Goal: Transaction & Acquisition: Purchase product/service

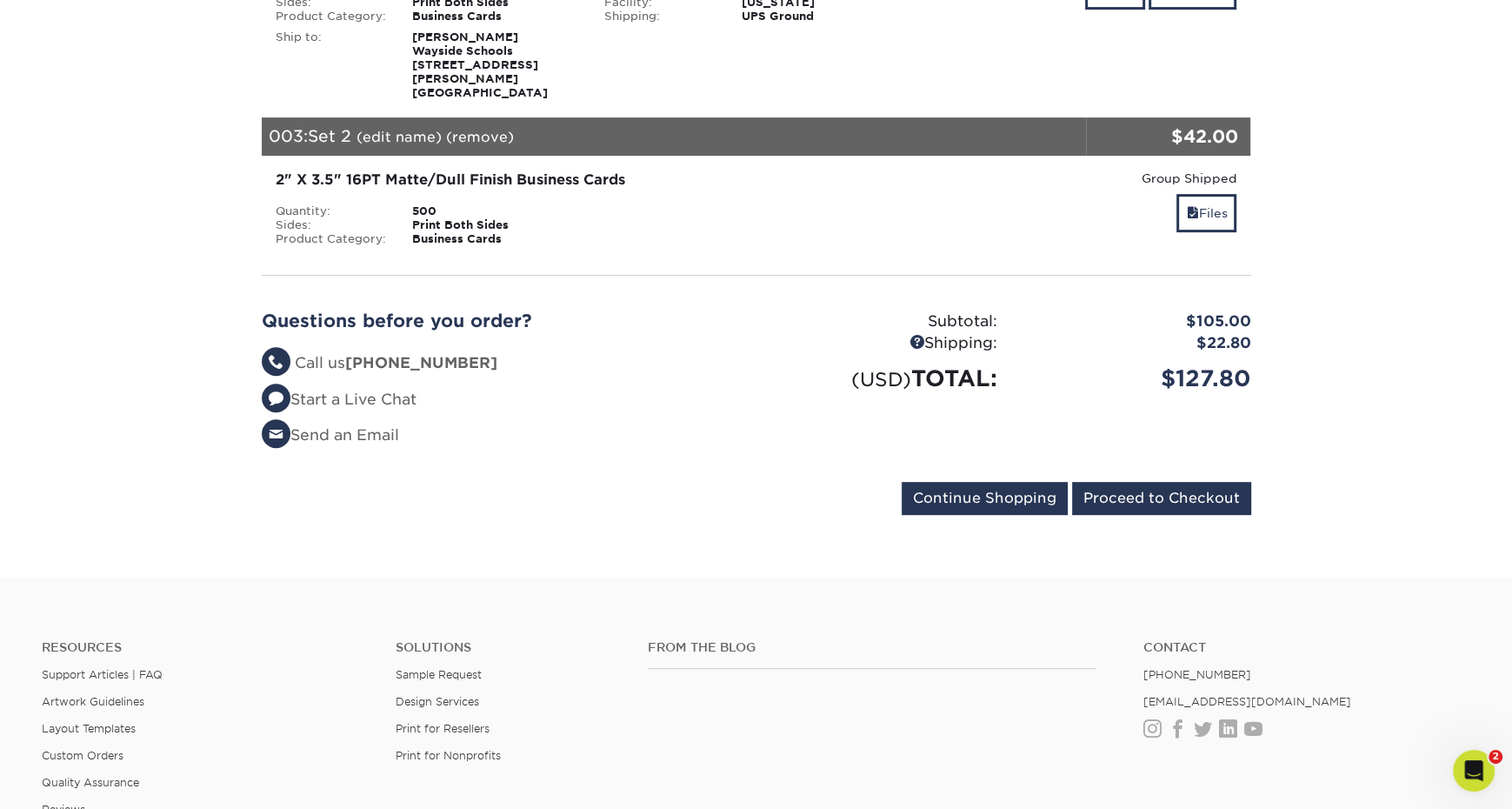
scroll to position [592, 0]
click at [1145, 481] on input "Proceed to Checkout" at bounding box center [1161, 497] width 179 height 33
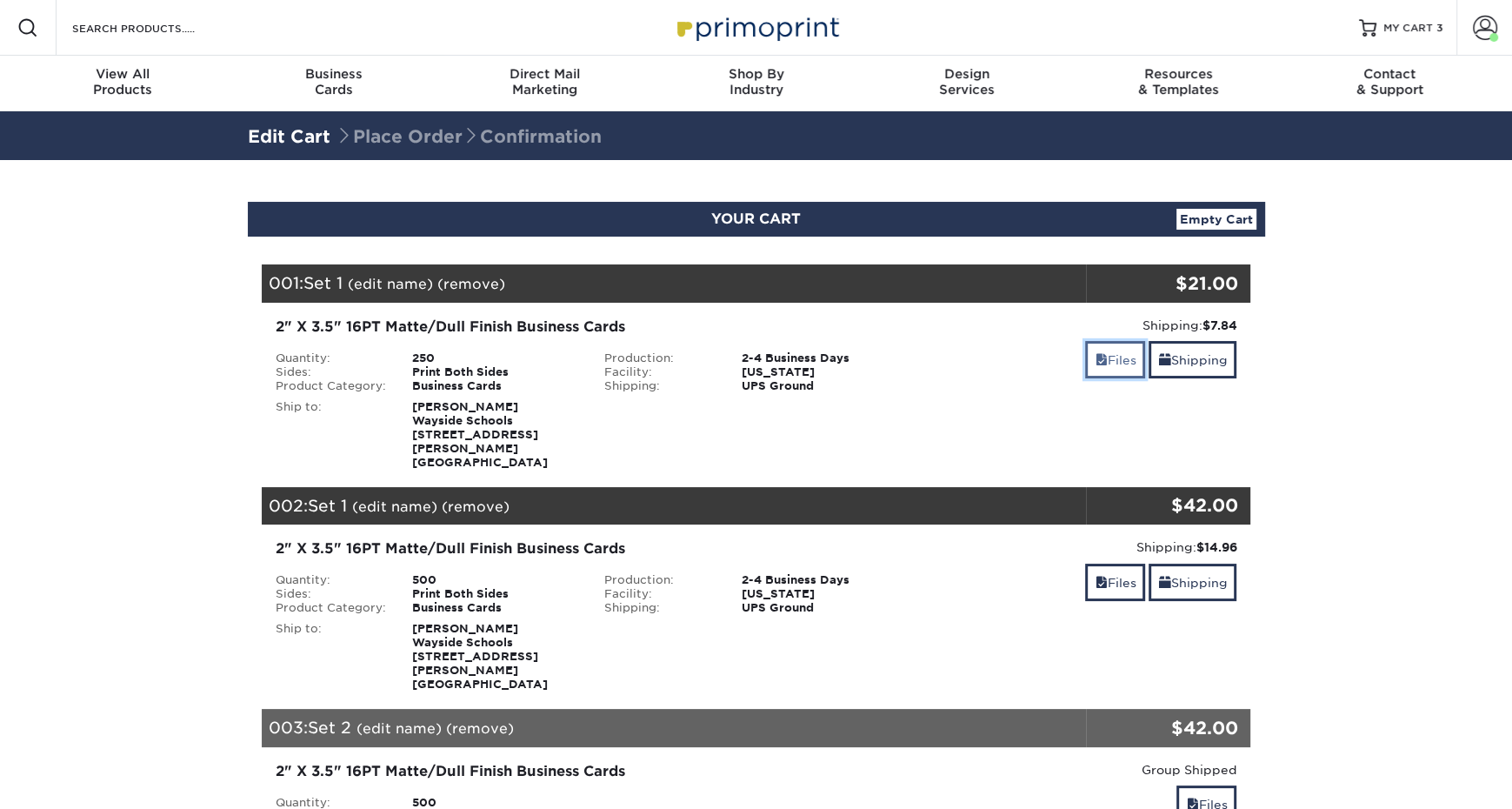
click at [1094, 365] on span at bounding box center [1100, 360] width 12 height 14
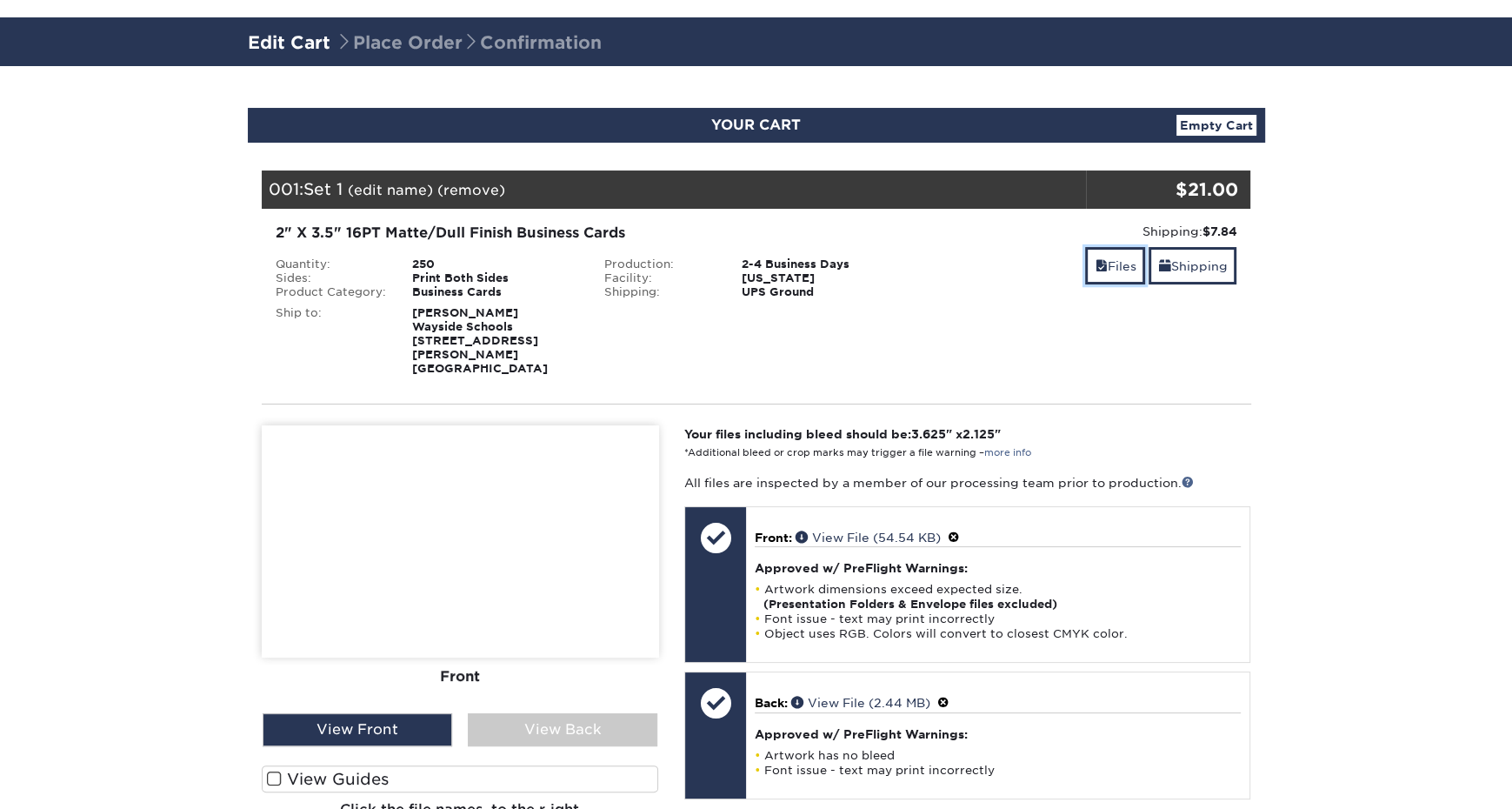
scroll to position [189, 0]
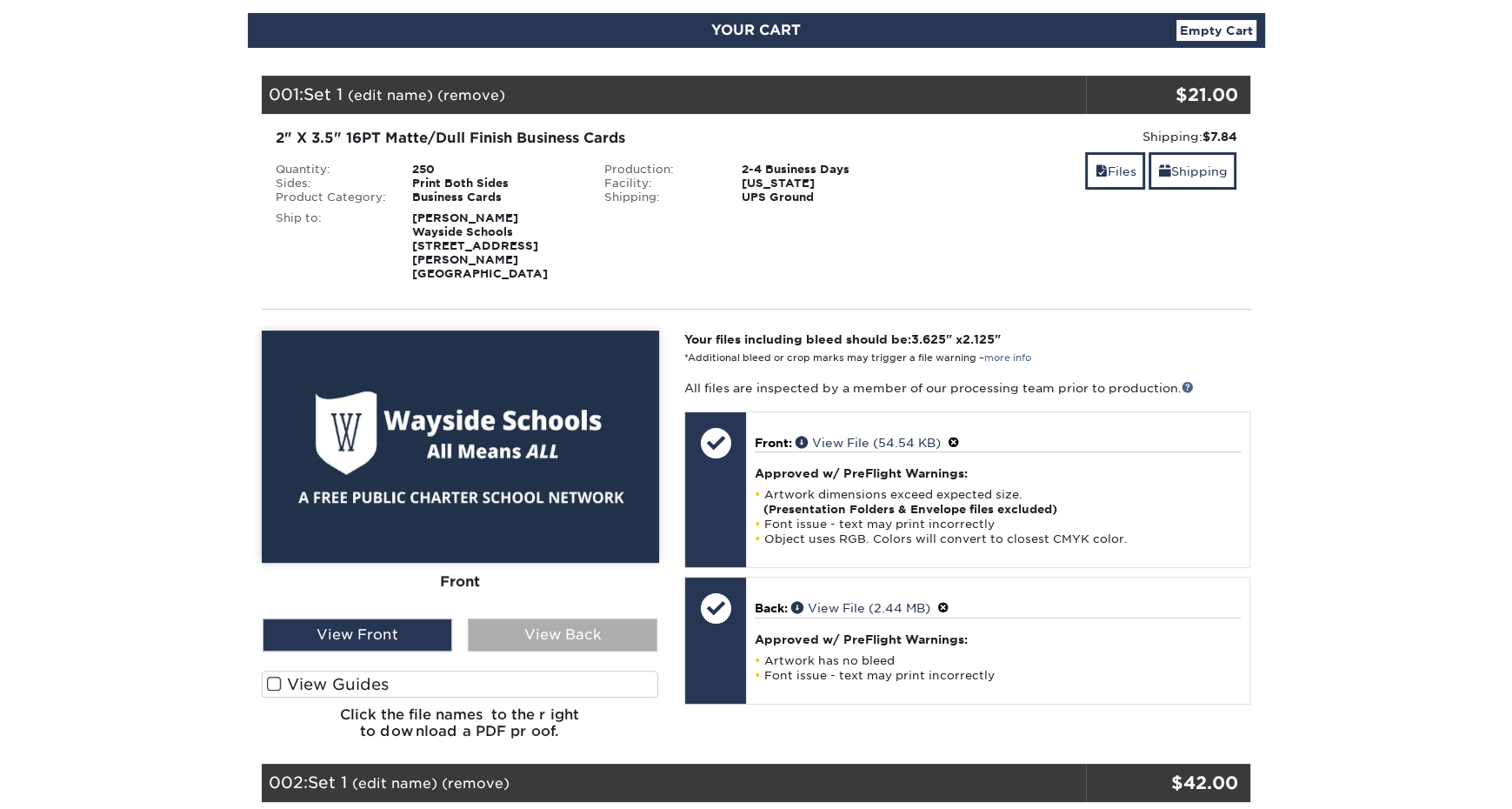
click at [577, 618] on div "View Back" at bounding box center [563, 635] width 190 height 33
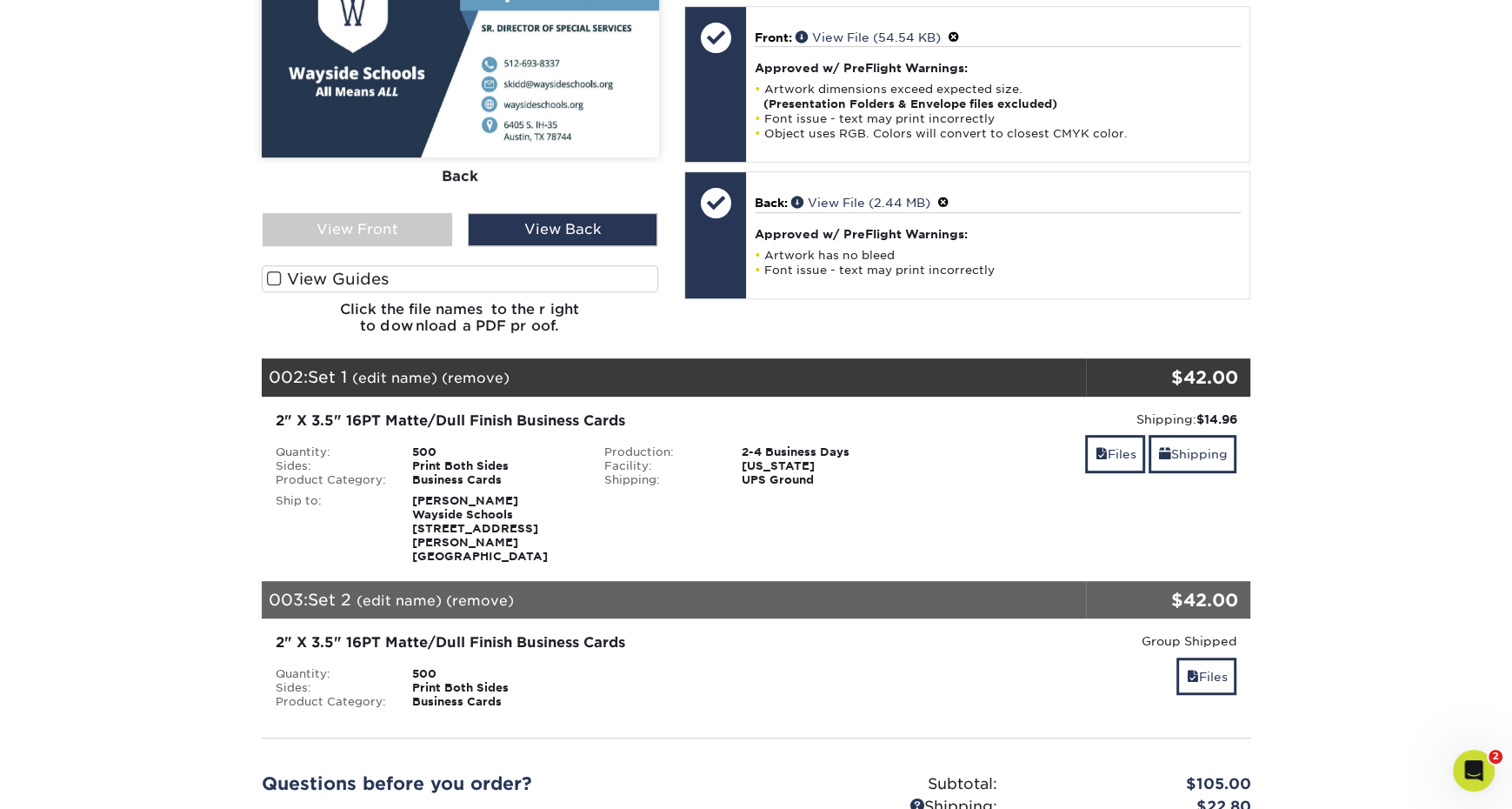
scroll to position [0, 0]
click at [1094, 435] on link "Files" at bounding box center [1115, 454] width 60 height 37
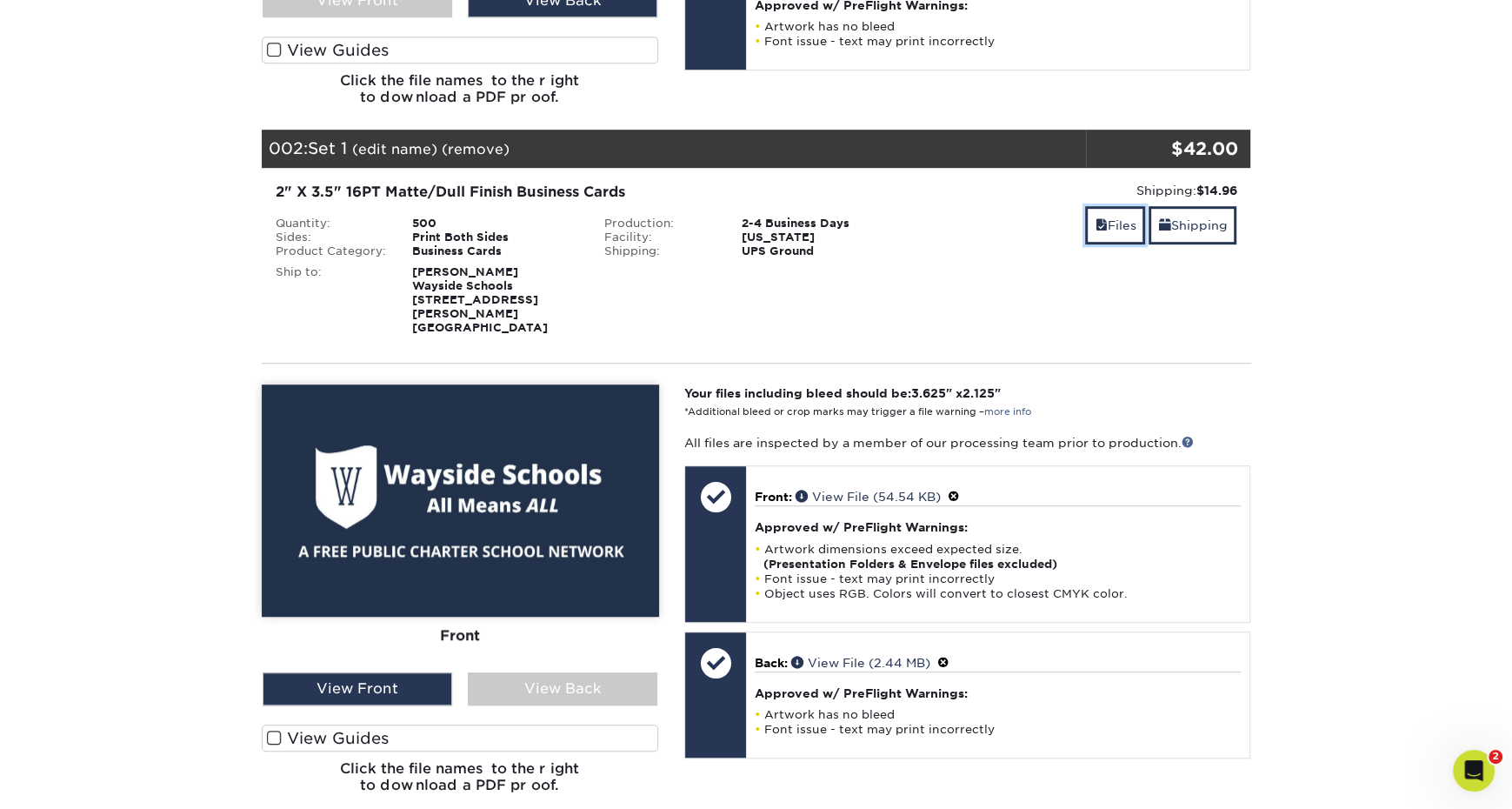
scroll to position [944, 0]
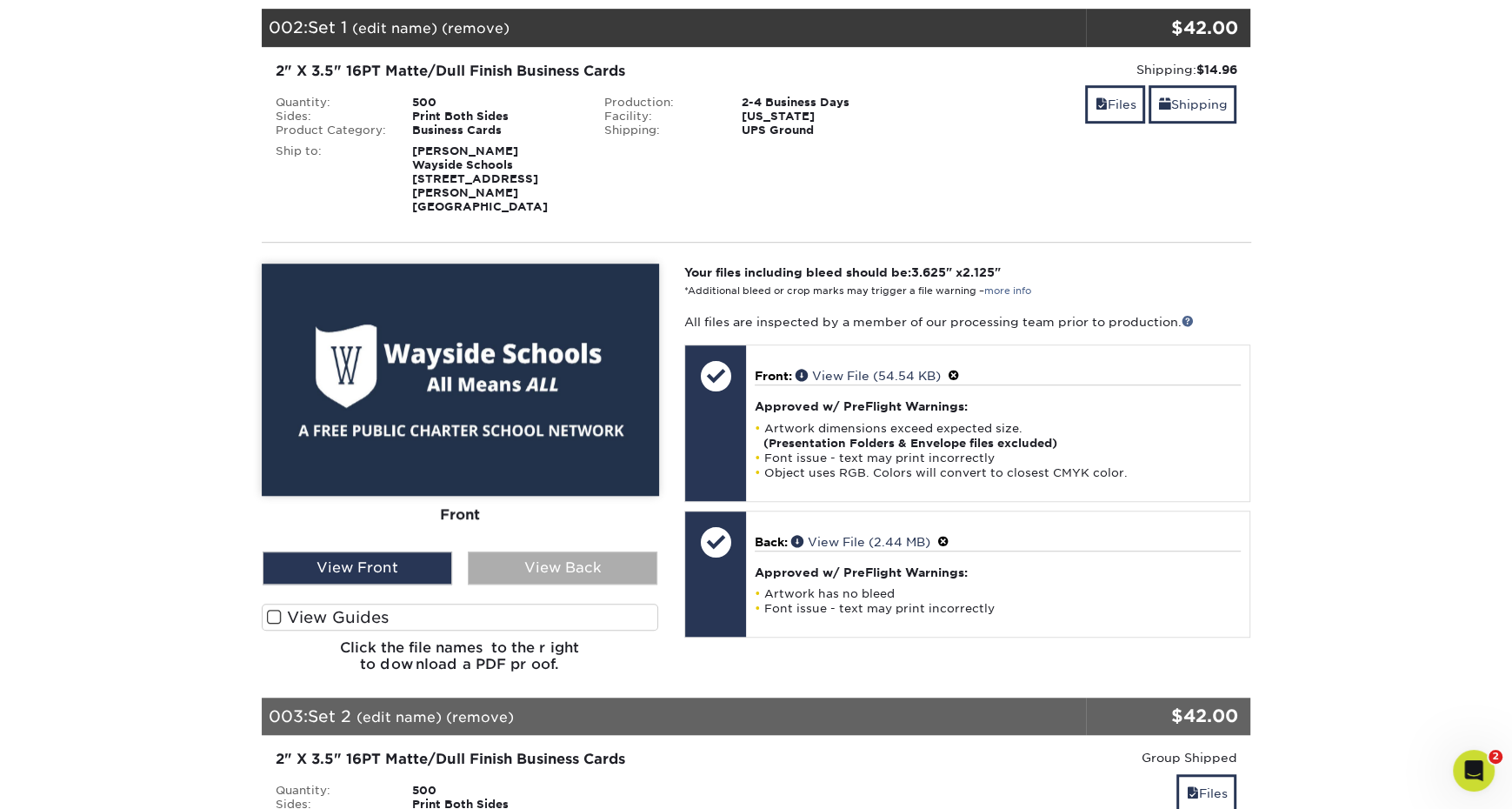
click at [560, 551] on div "View Back" at bounding box center [563, 568] width 190 height 33
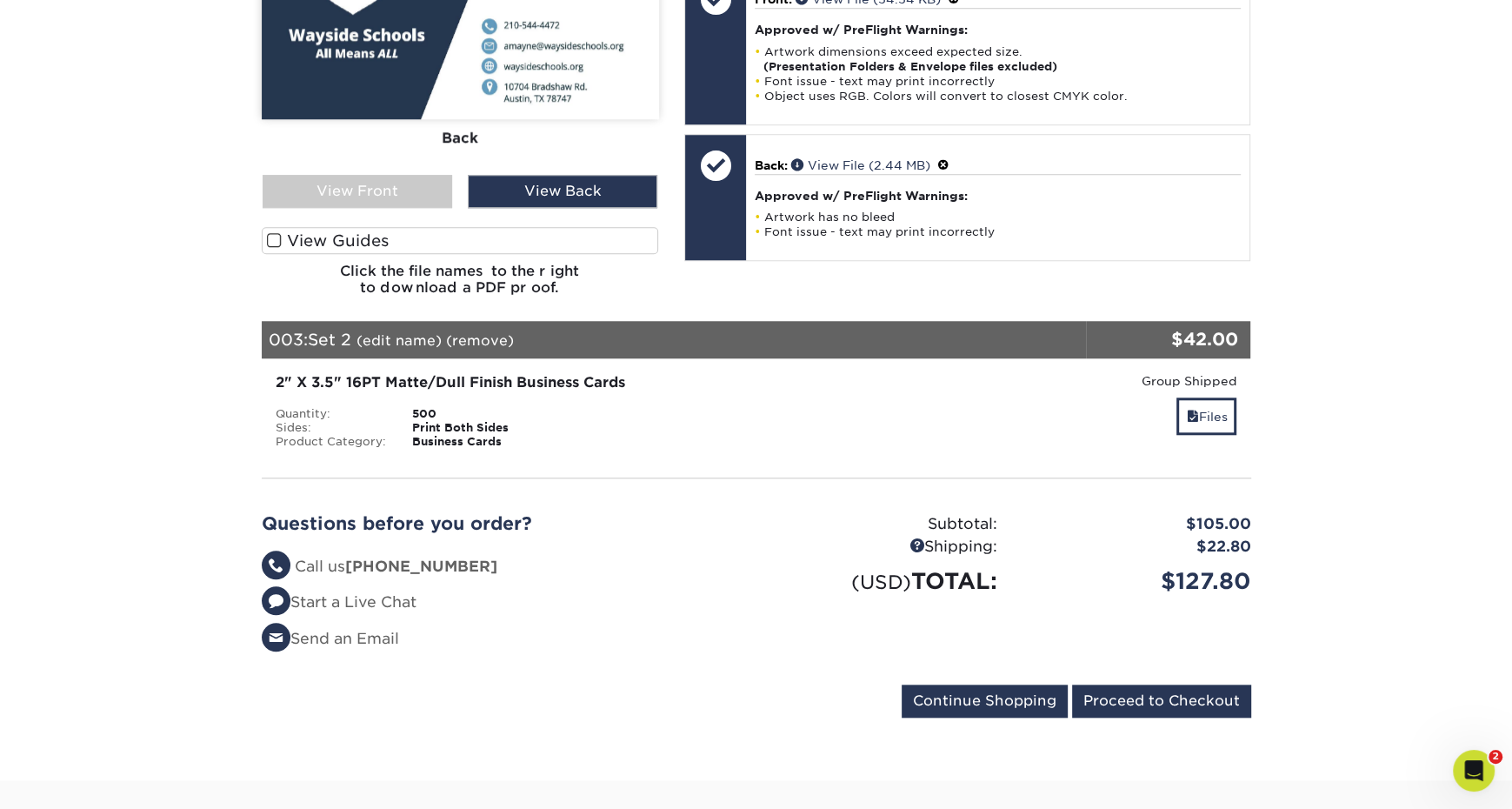
scroll to position [1393, 0]
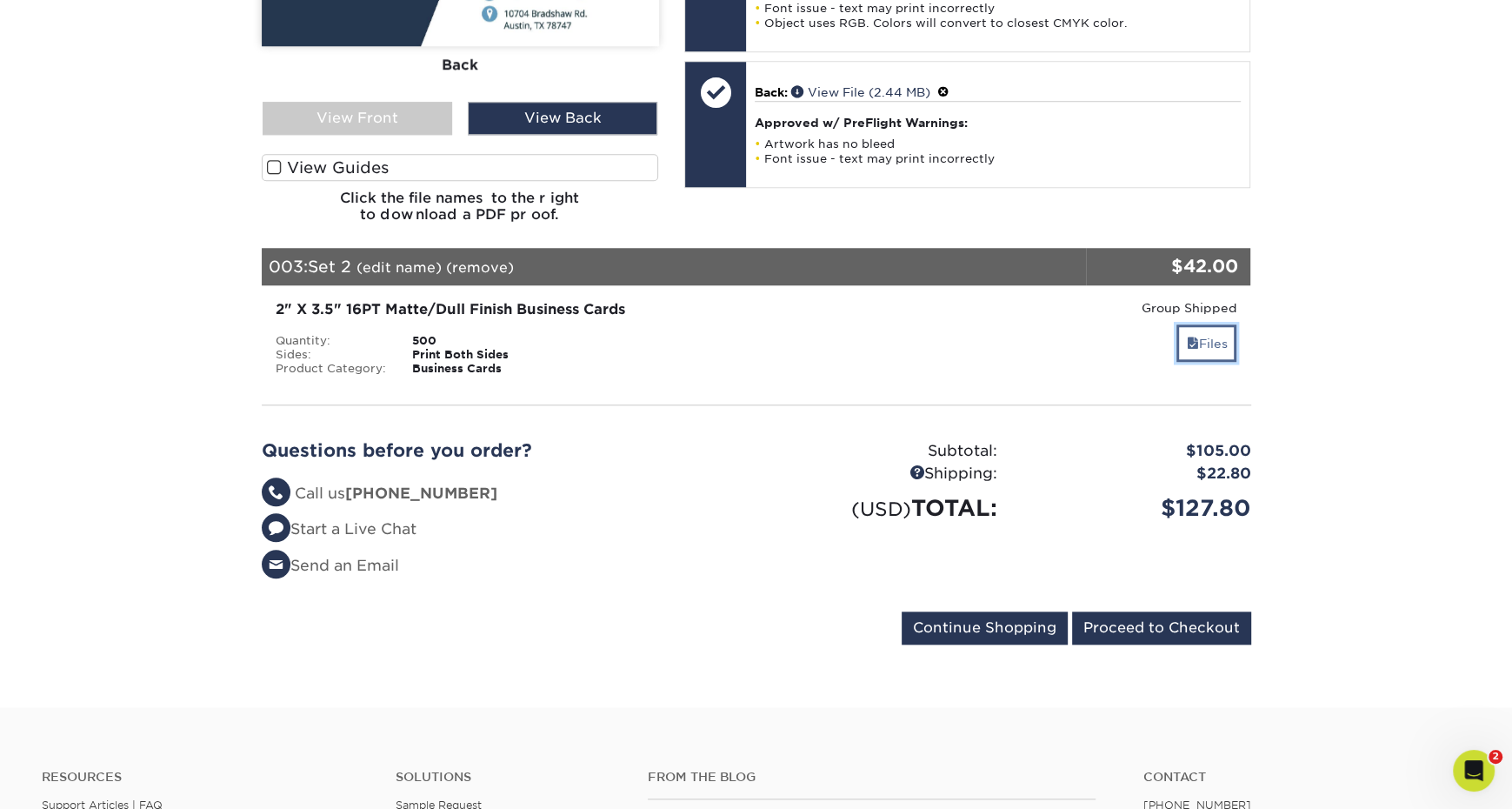
click at [1192, 337] on span at bounding box center [1192, 343] width 12 height 14
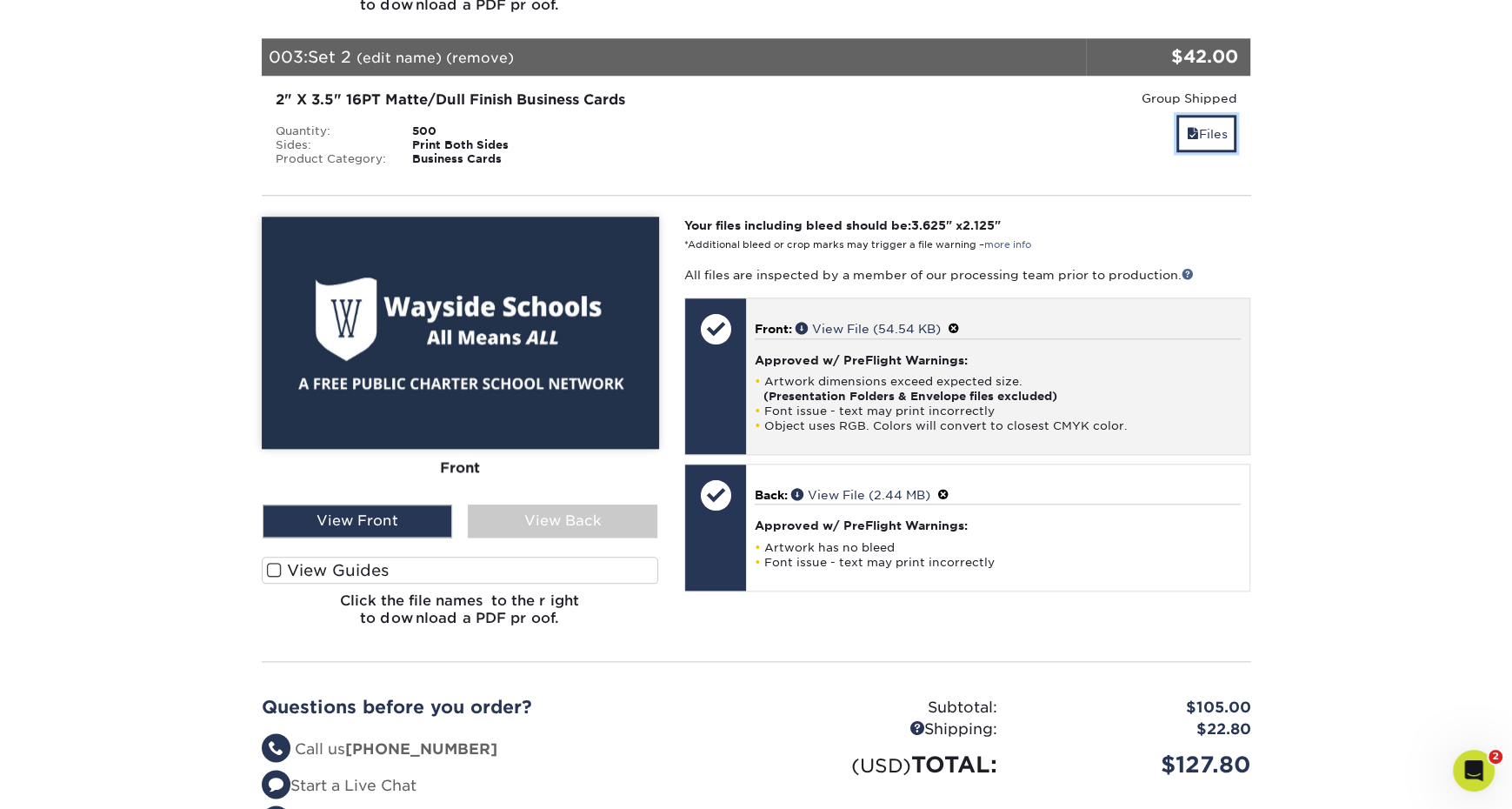
scroll to position [1702, 0]
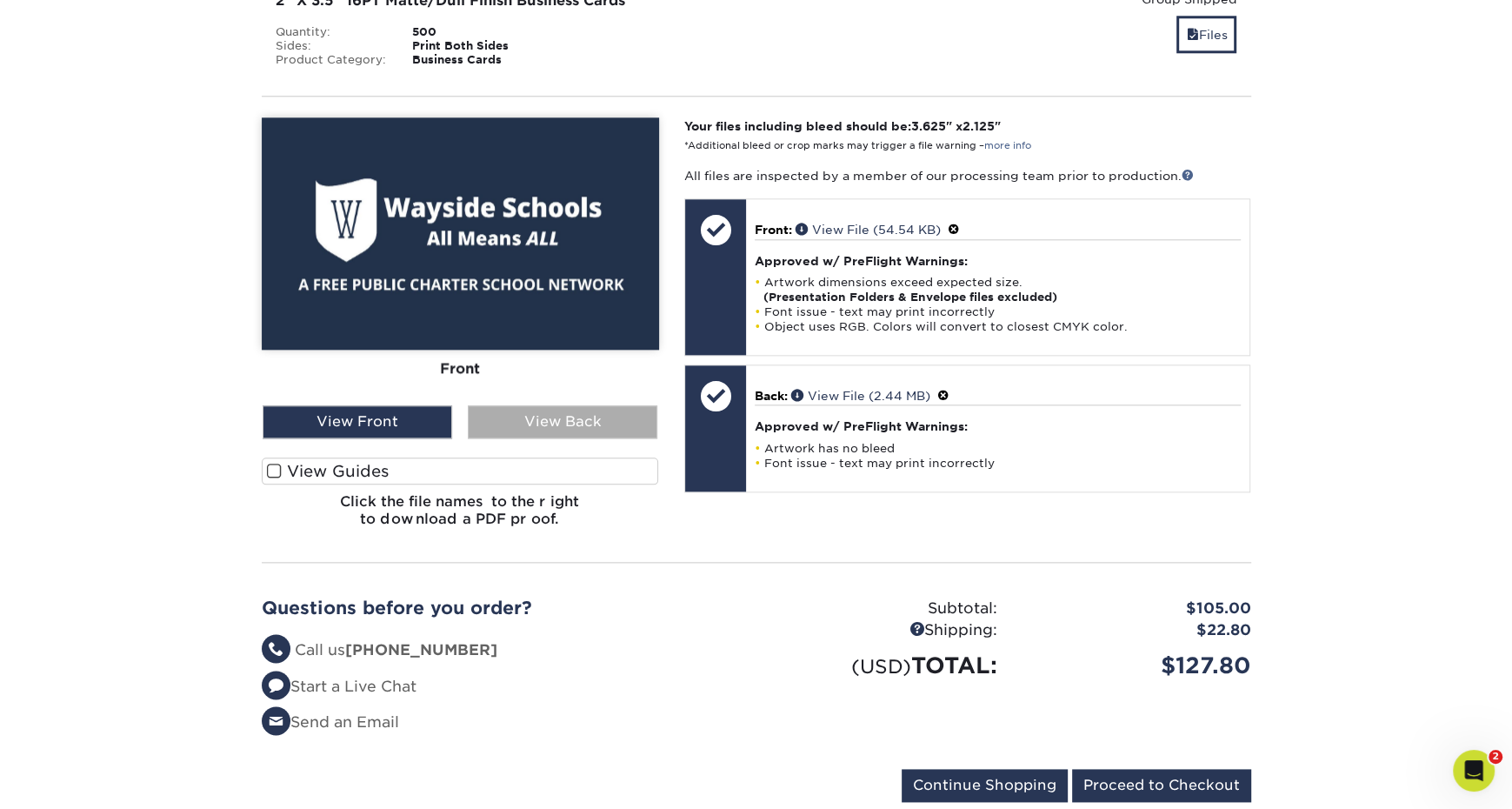
click at [561, 405] on div "View Back" at bounding box center [563, 422] width 190 height 33
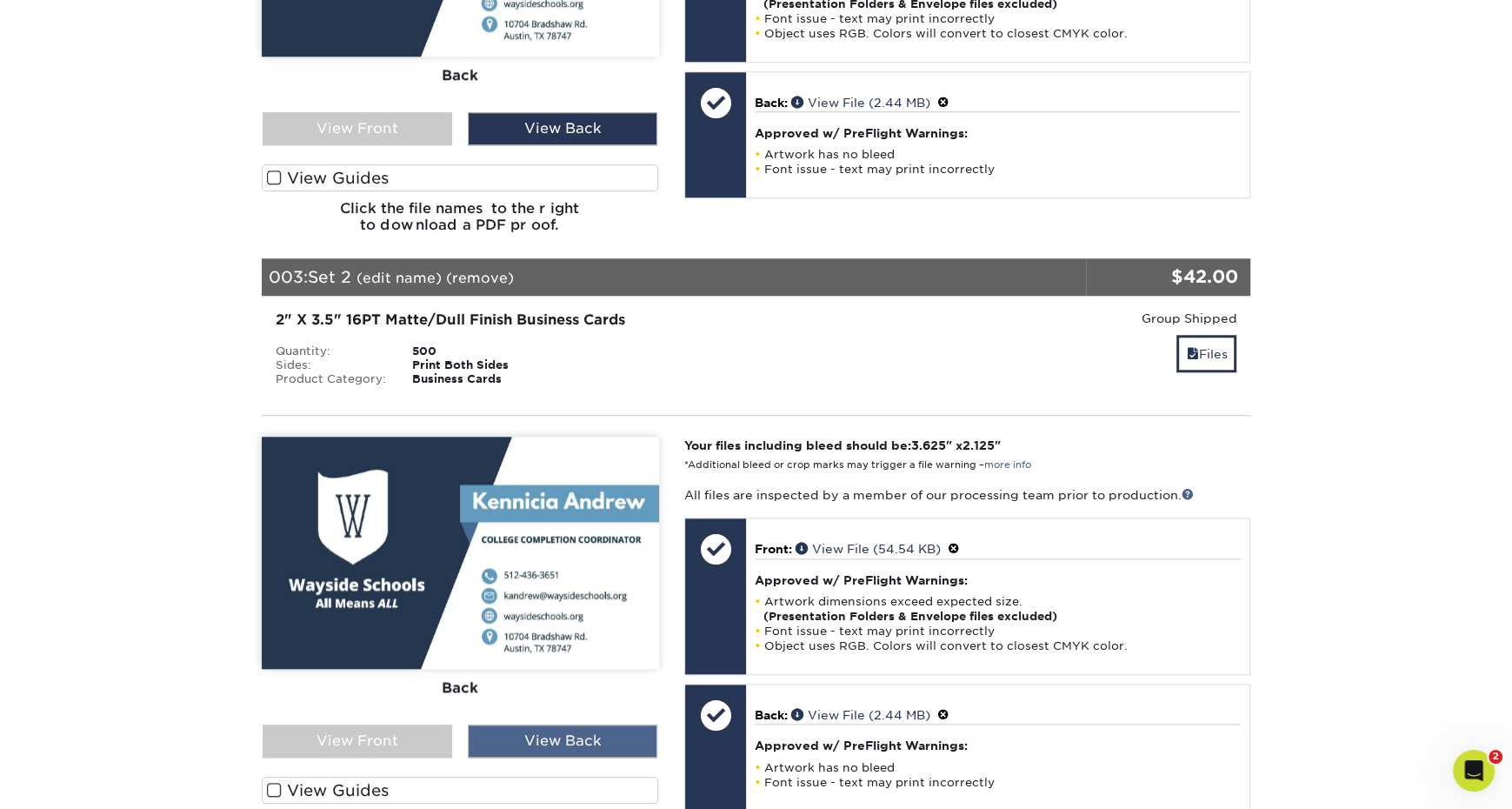
scroll to position [1879, 0]
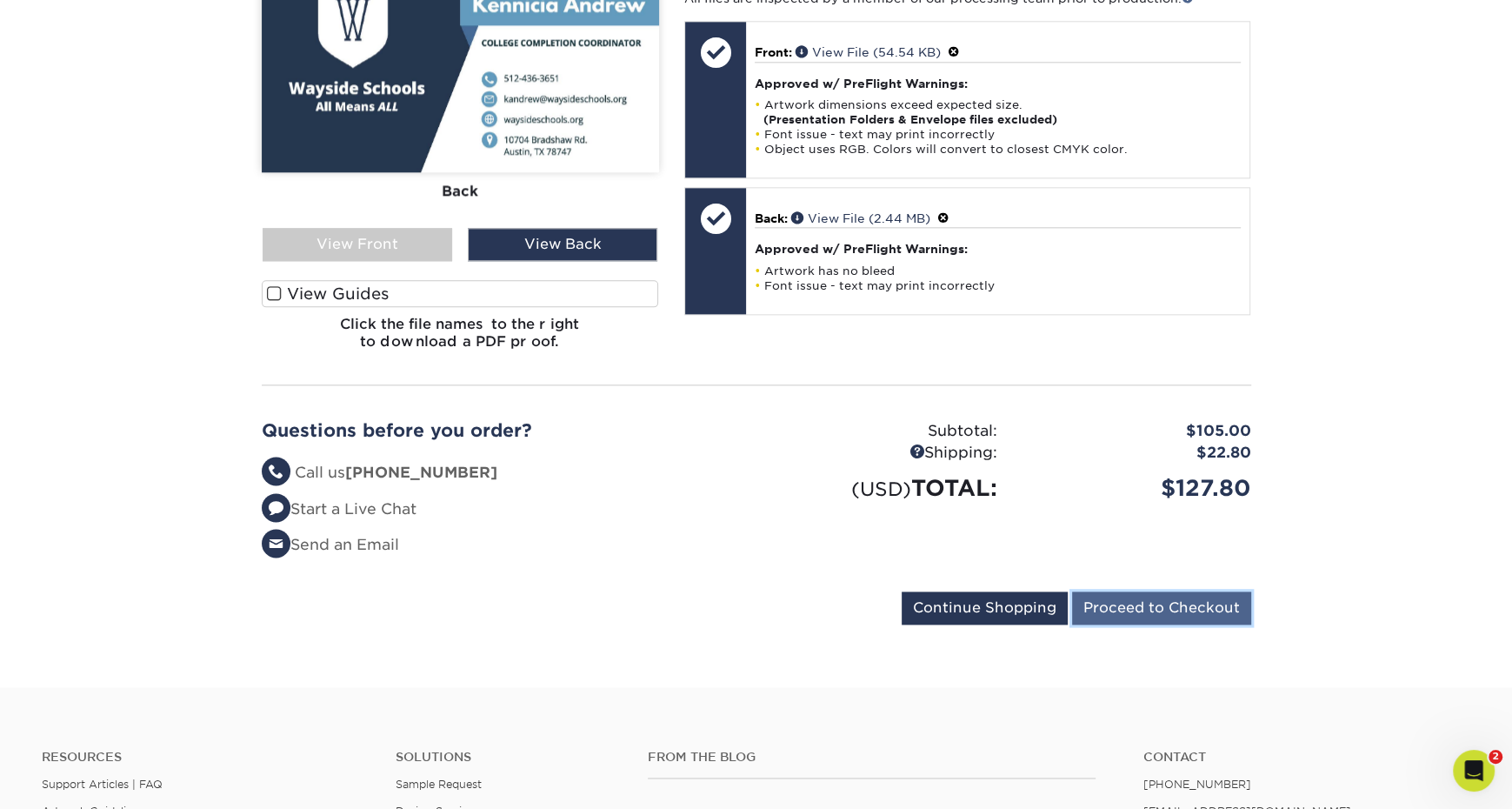
click at [1169, 591] on input "Proceed to Checkout" at bounding box center [1161, 608] width 179 height 33
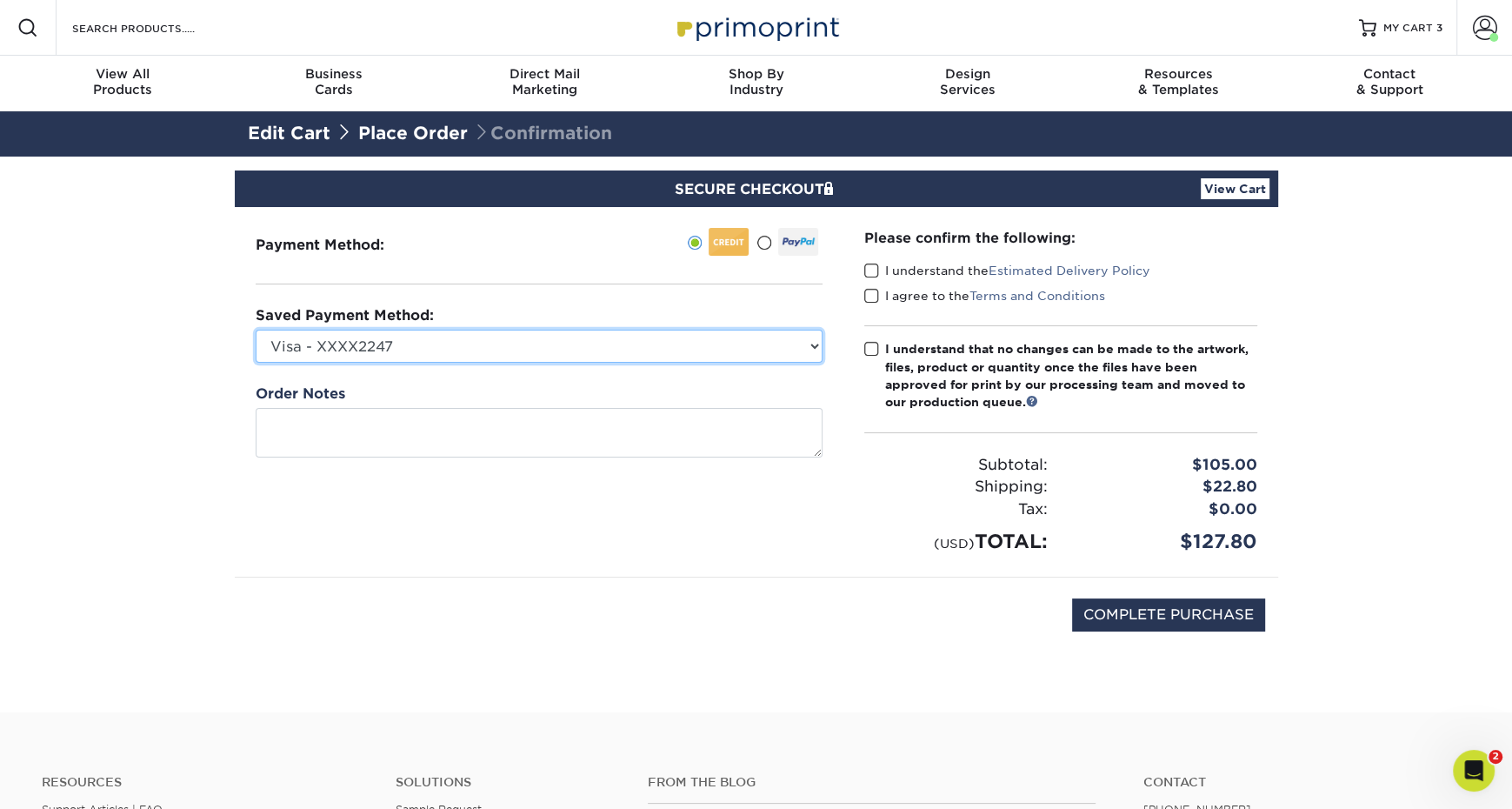
click at [640, 343] on select "Visa - XXXX2247 Visa - XXXX7411 Visa - XXXX0573 Visa - XXXX7411 Visa - XXXX7411…" at bounding box center [539, 346] width 567 height 33
select select "73533"
click at [869, 272] on span at bounding box center [872, 271] width 15 height 17
click at [0, 0] on input "I understand the Estimated Delivery Policy" at bounding box center [0, 0] width 0 height 0
click at [869, 296] on span at bounding box center [872, 297] width 15 height 17
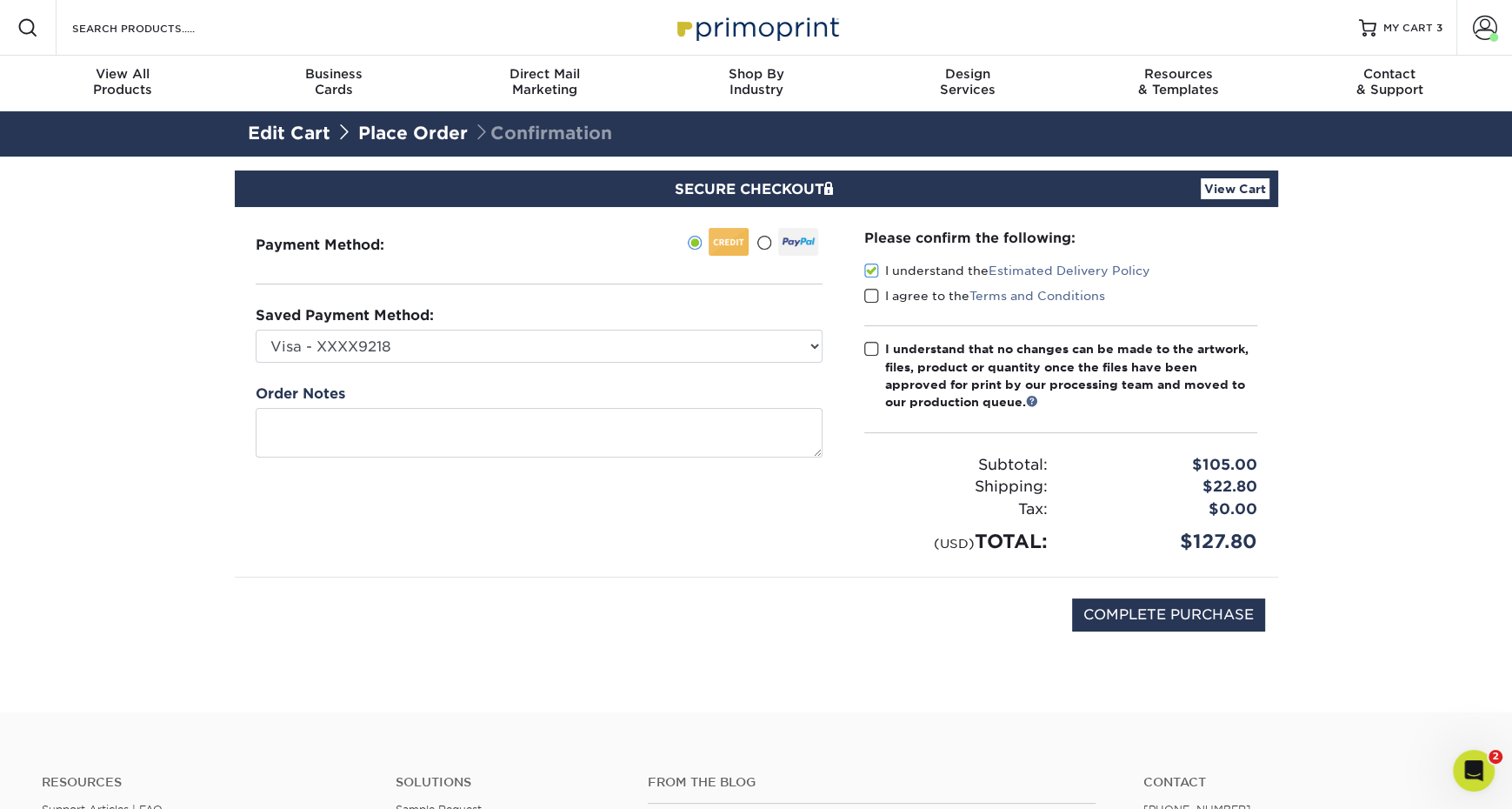
click at [0, 0] on input "I agree to the Terms and Conditions" at bounding box center [0, 0] width 0 height 0
click at [871, 352] on span at bounding box center [872, 350] width 15 height 17
click at [0, 0] on input "I understand that no changes can be made to the artwork, files, product or quan…" at bounding box center [0, 0] width 0 height 0
click at [1103, 612] on input "COMPLETE PURCHASE" at bounding box center [1169, 615] width 193 height 33
type input "PROCESSING, PLEASE WAIT..."
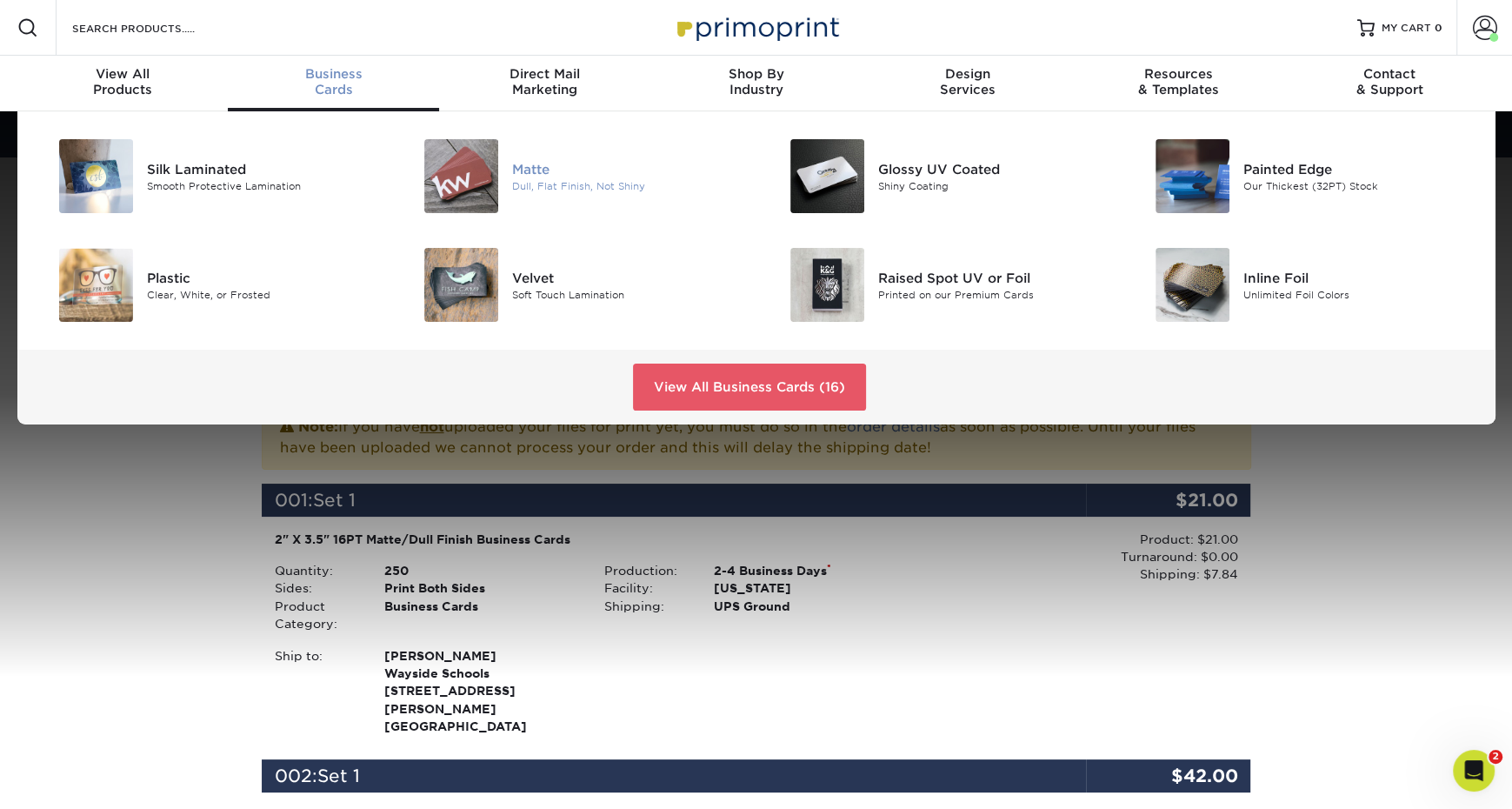
click at [460, 194] on img at bounding box center [460, 176] width 73 height 73
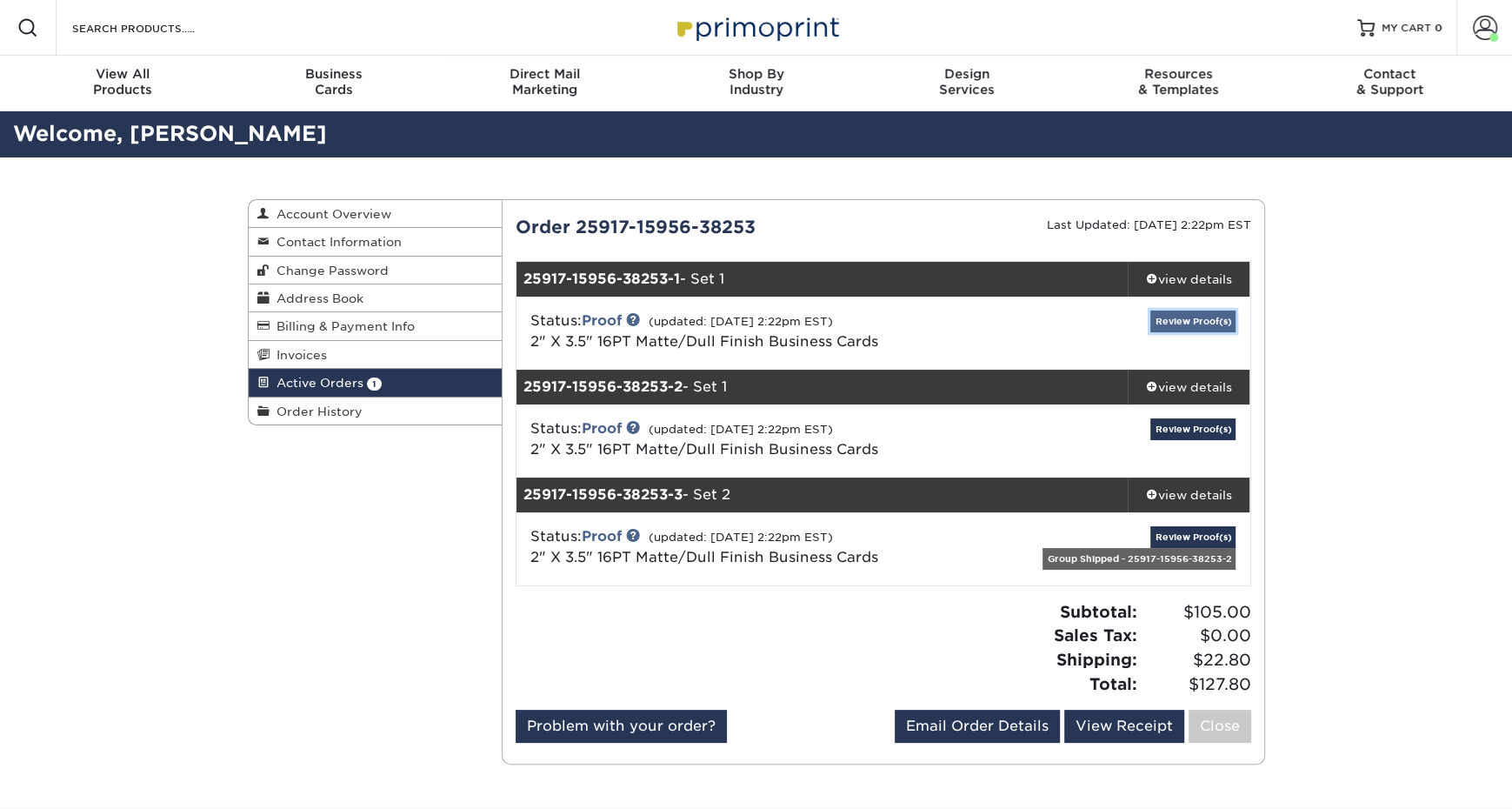
click at [1225, 319] on link "Review Proof(s)" at bounding box center [1193, 321] width 86 height 21
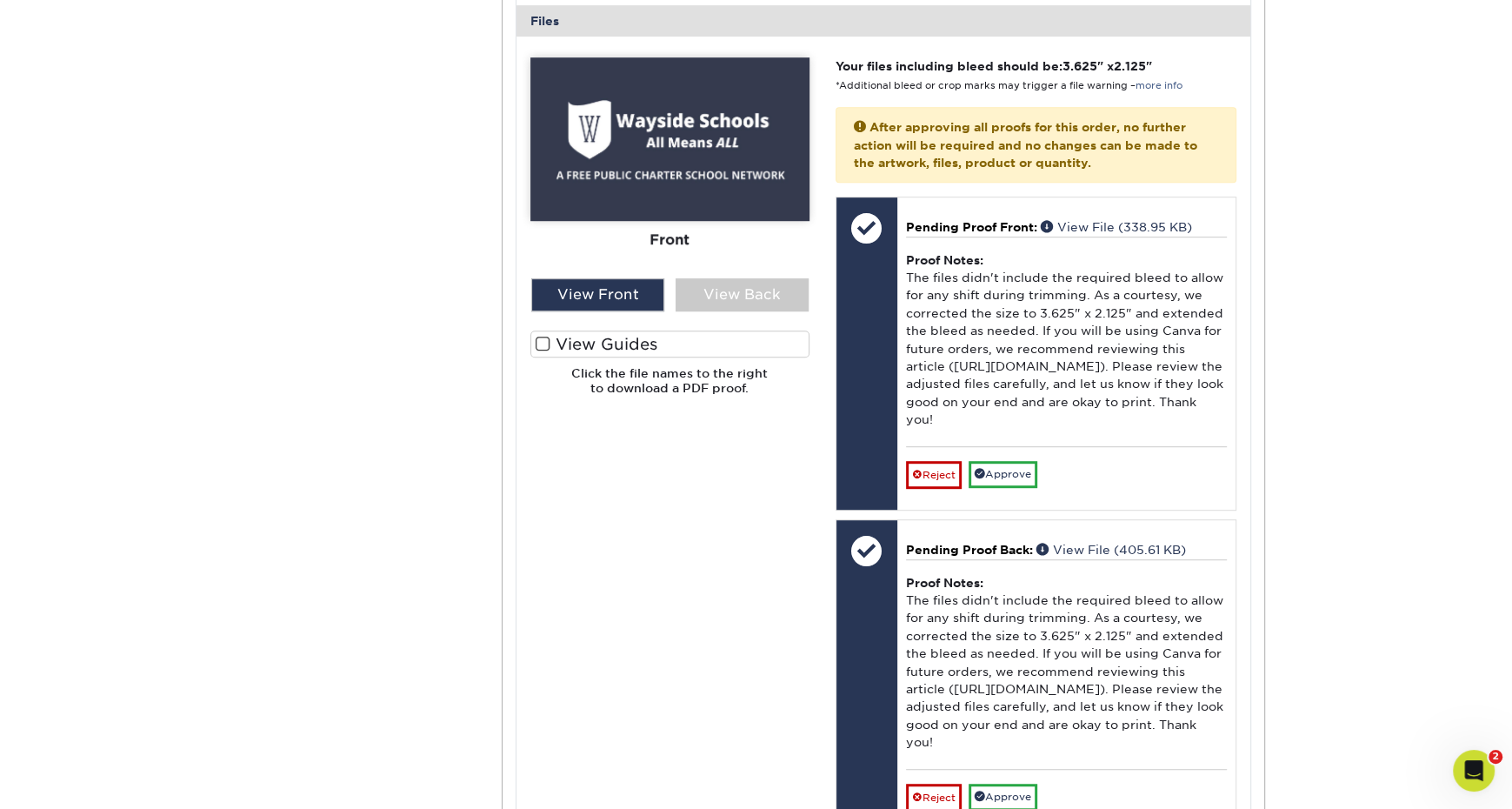
scroll to position [637, 0]
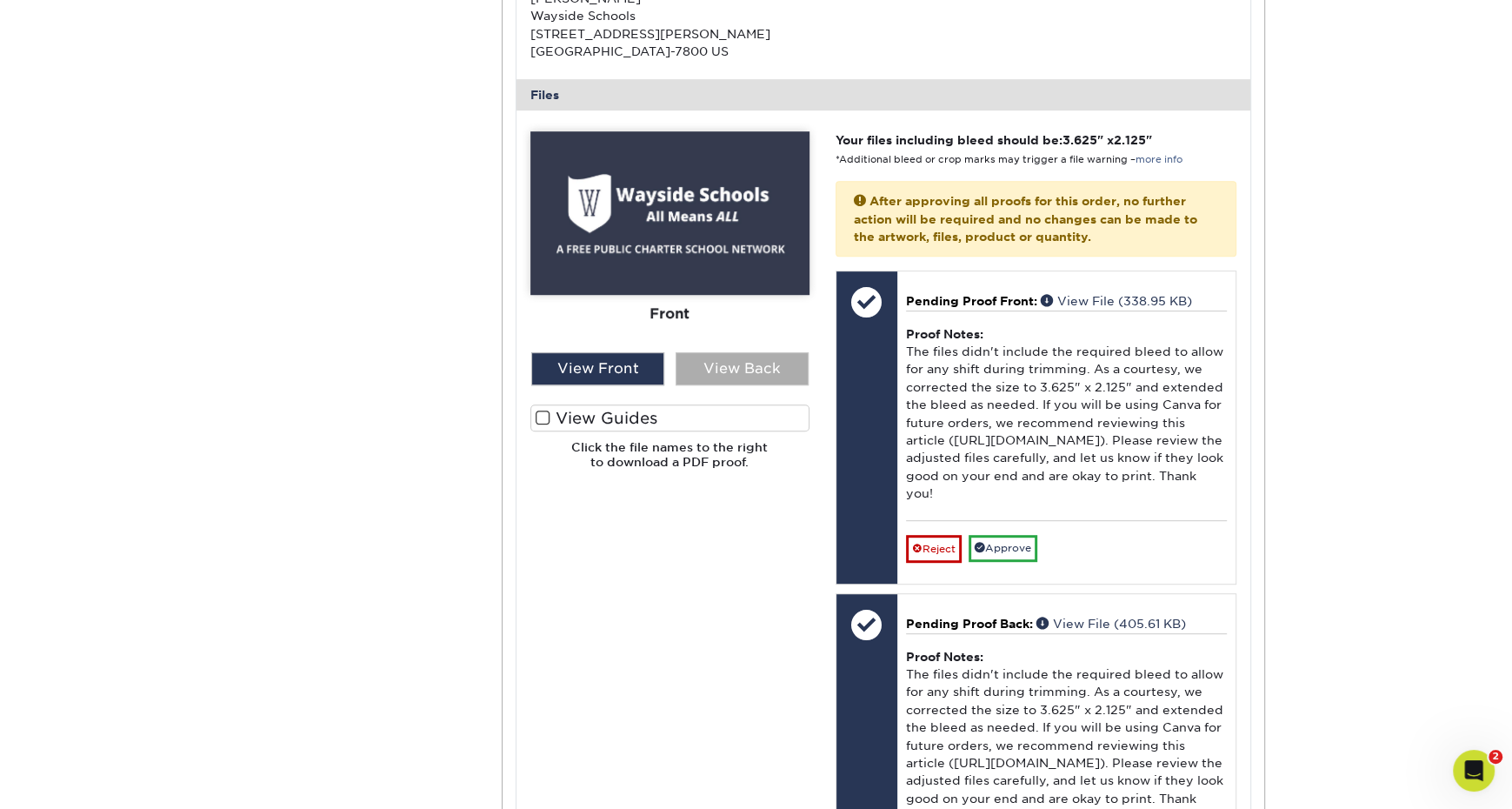
click at [738, 369] on div "View Back" at bounding box center [742, 369] width 133 height 33
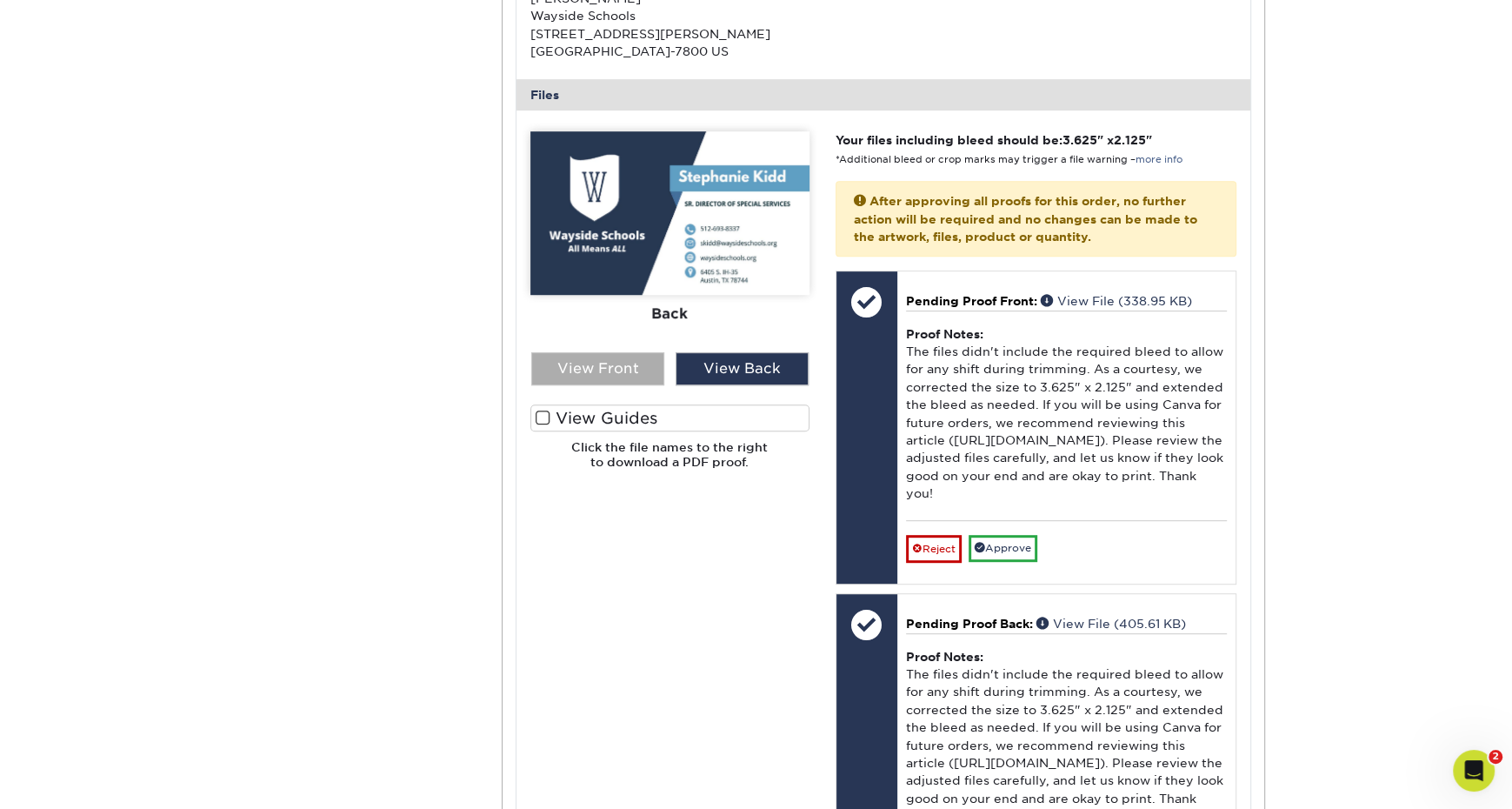
click at [613, 359] on div "View Front" at bounding box center [597, 369] width 133 height 33
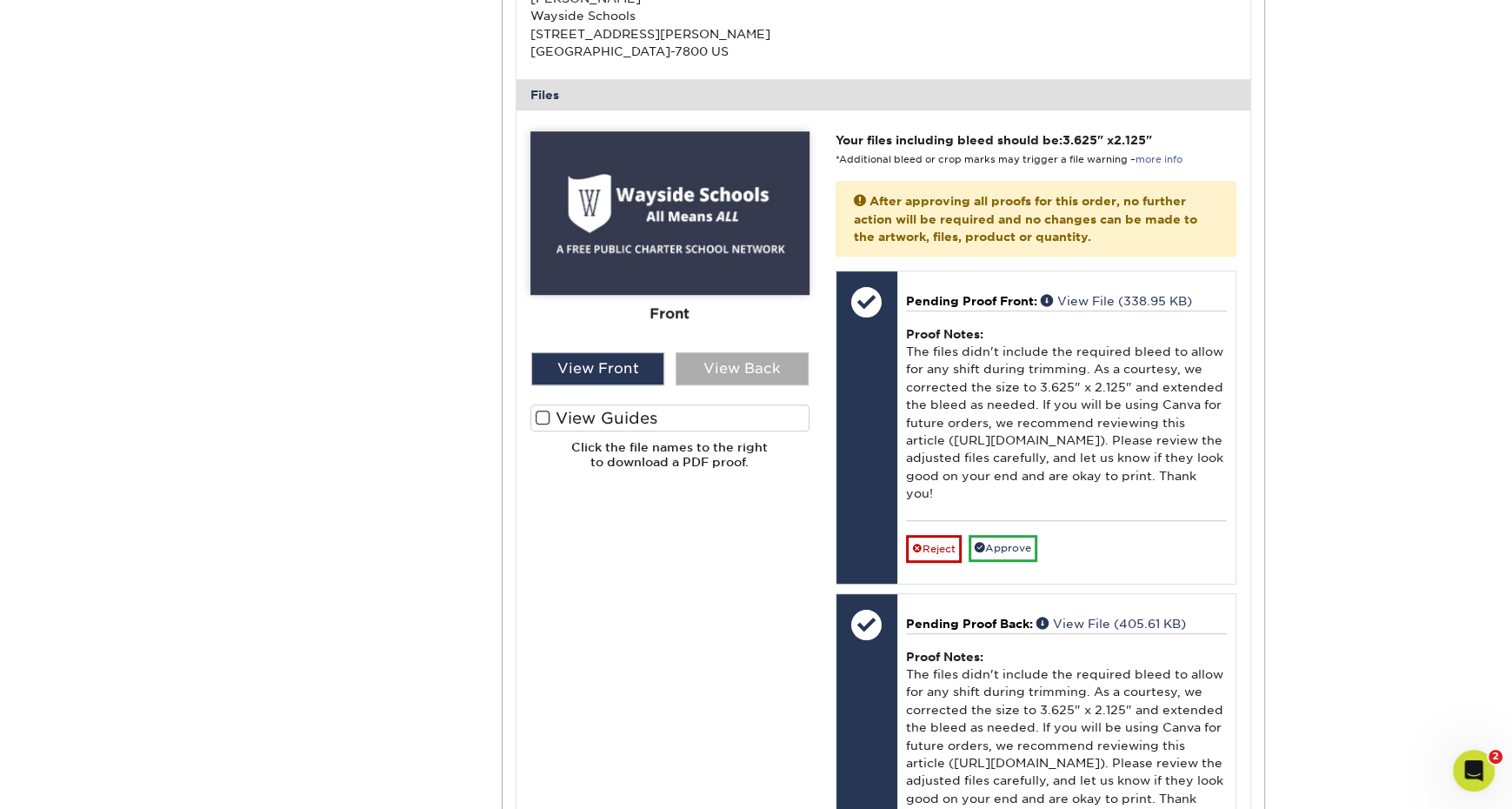
click at [743, 382] on div "View Back" at bounding box center [742, 369] width 133 height 33
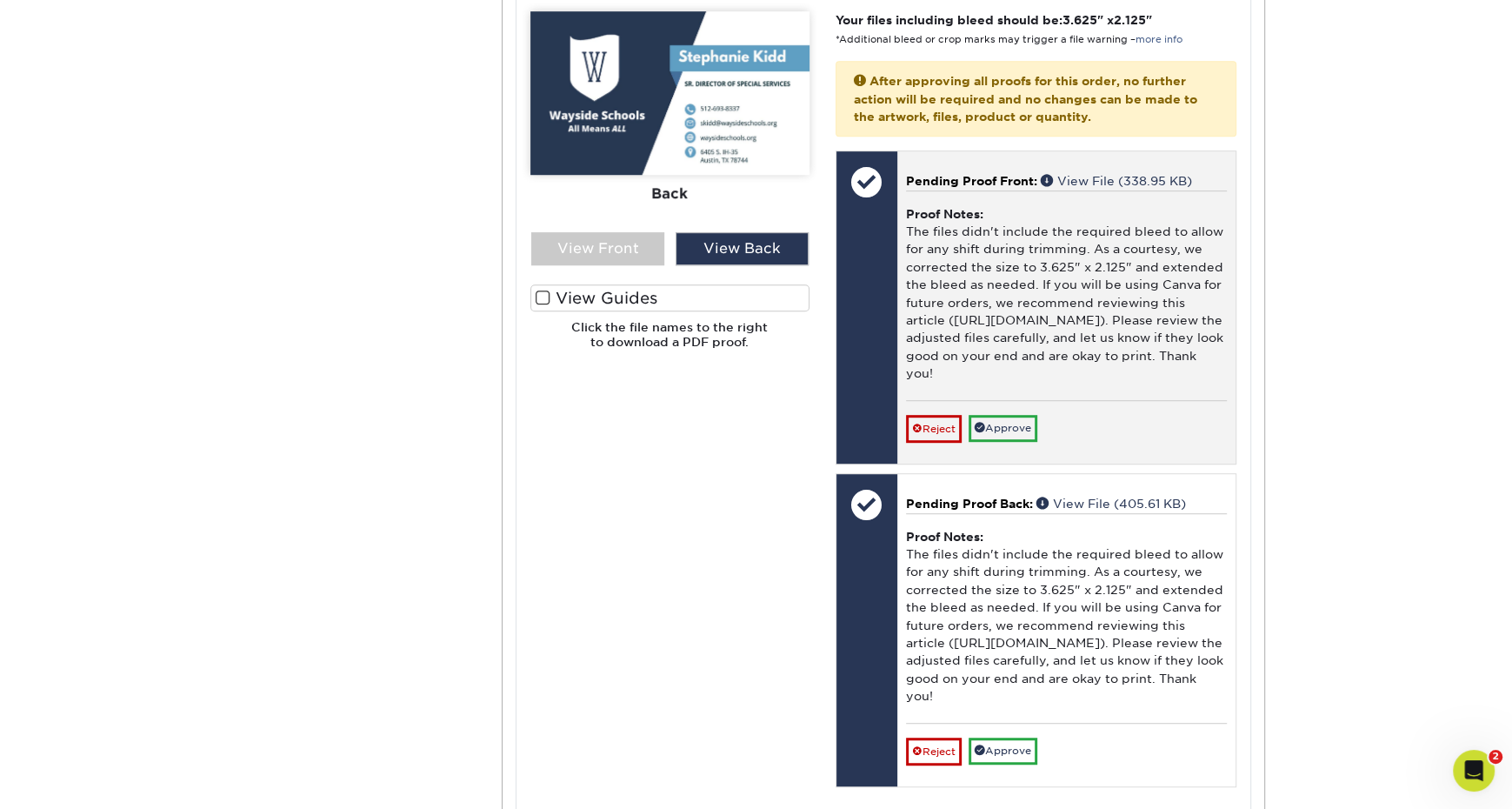
scroll to position [766, 0]
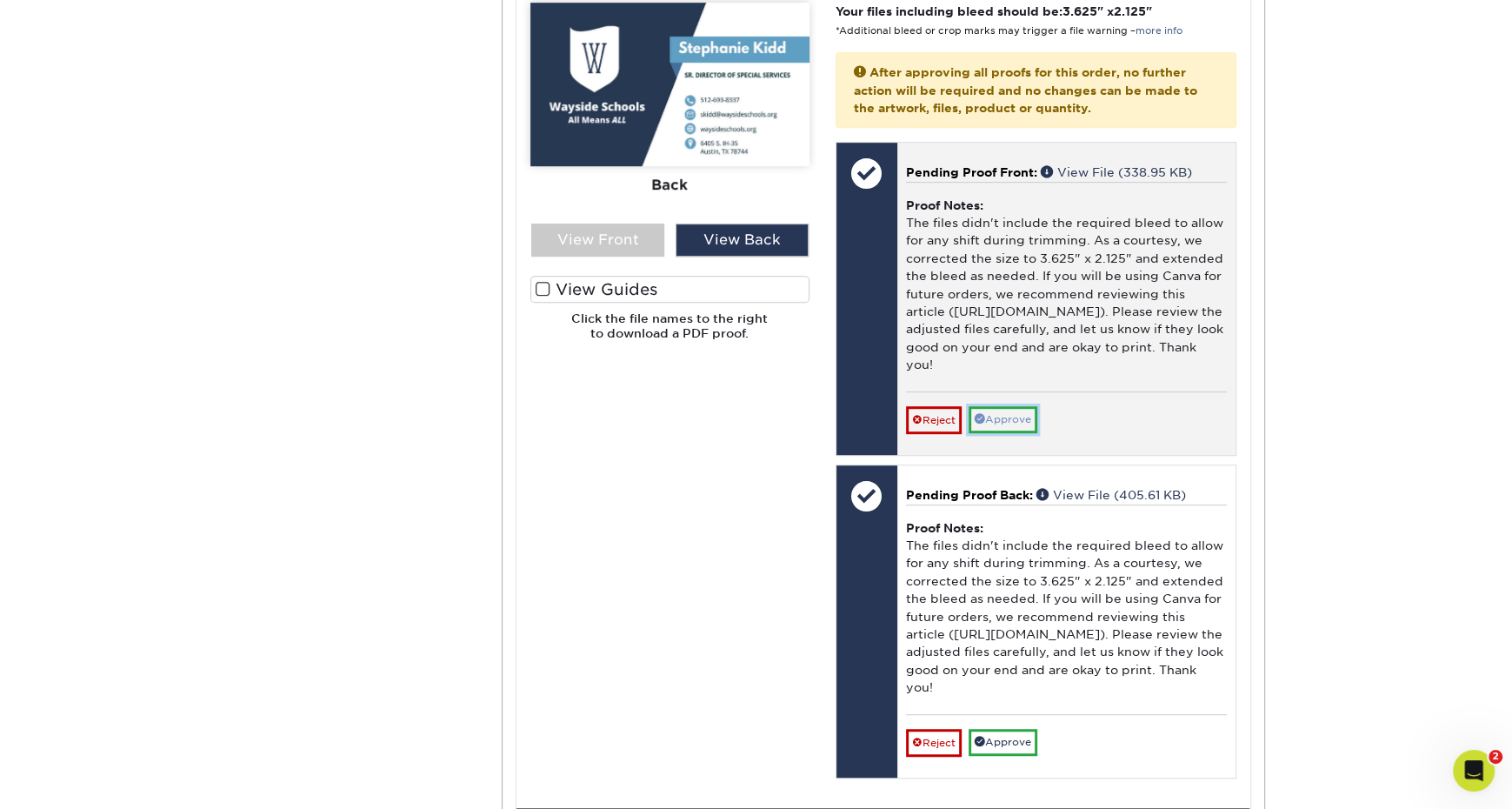
click at [1007, 412] on link "Approve" at bounding box center [1003, 419] width 69 height 27
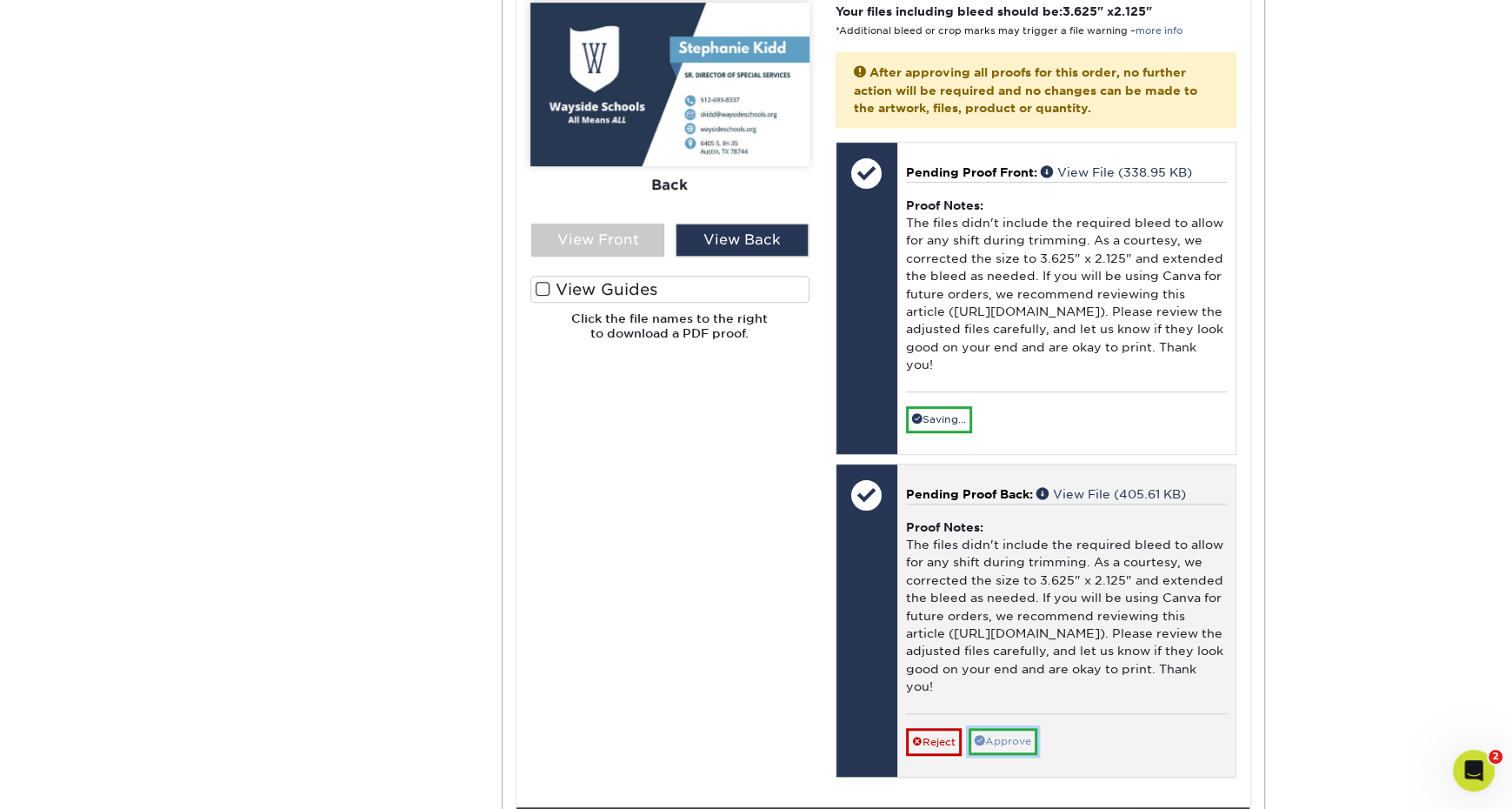
click at [1021, 733] on link "Approve" at bounding box center [1003, 741] width 69 height 27
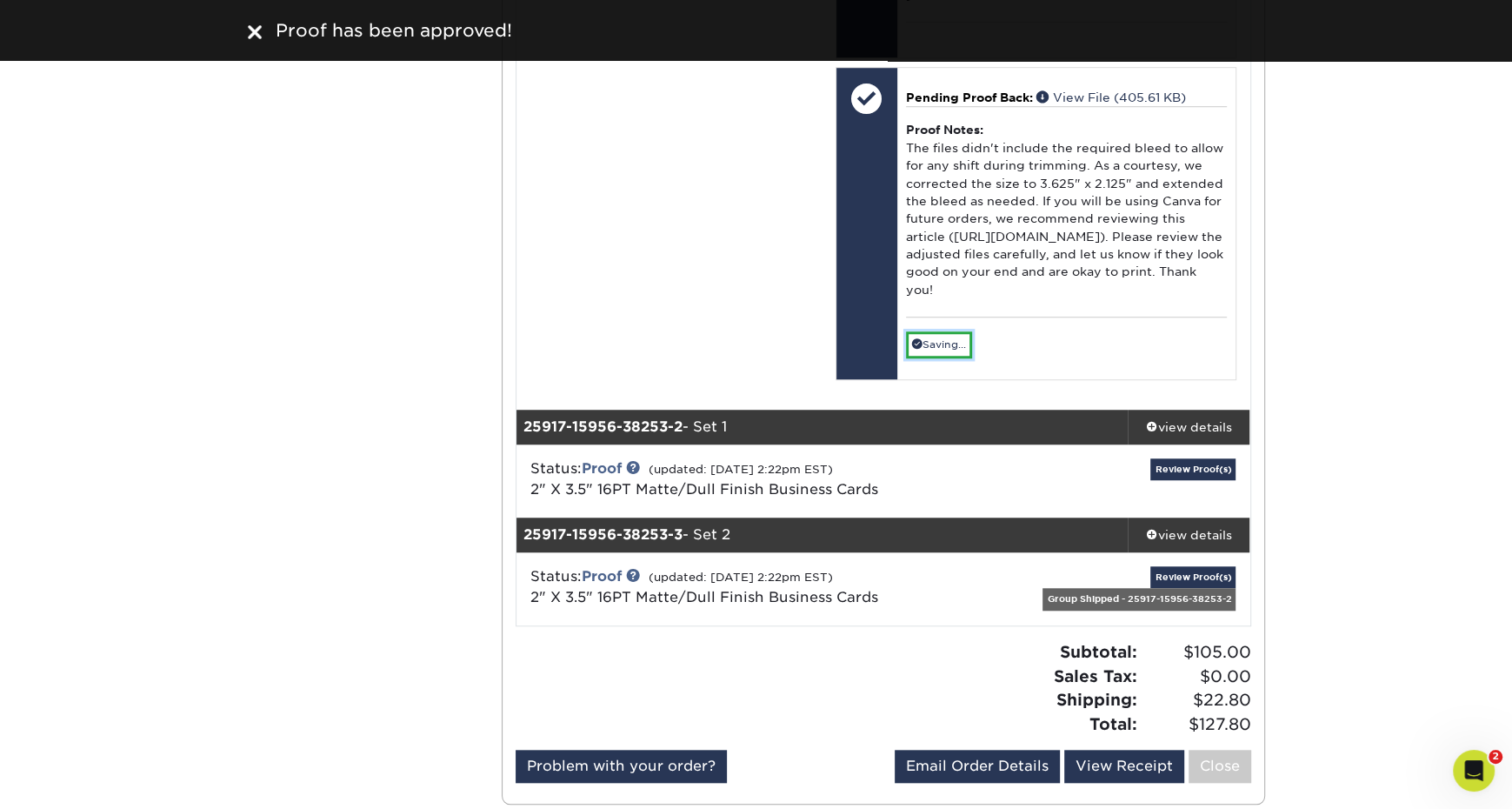
scroll to position [1141, 0]
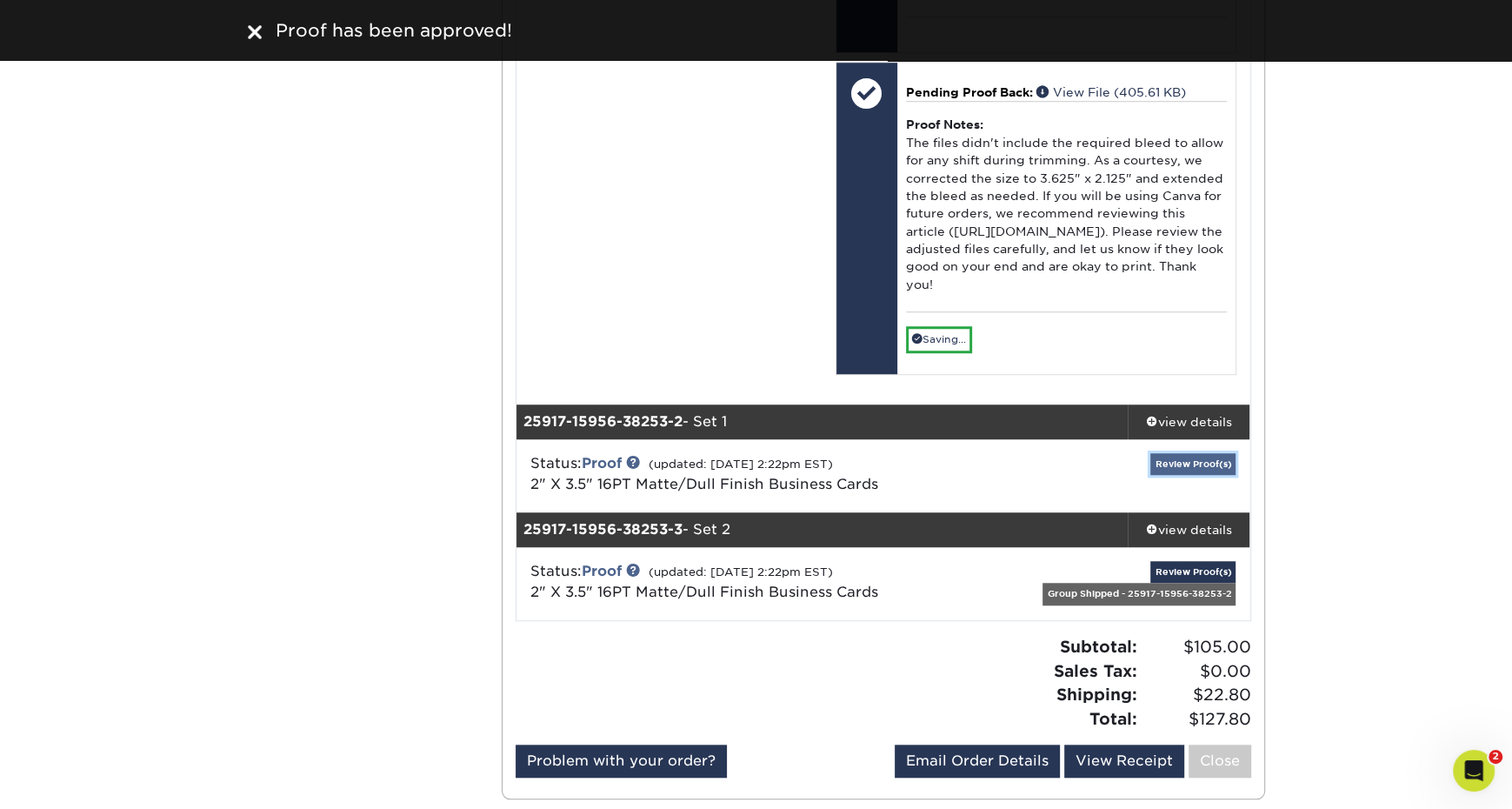
click at [1197, 466] on link "Review Proof(s)" at bounding box center [1193, 463] width 86 height 21
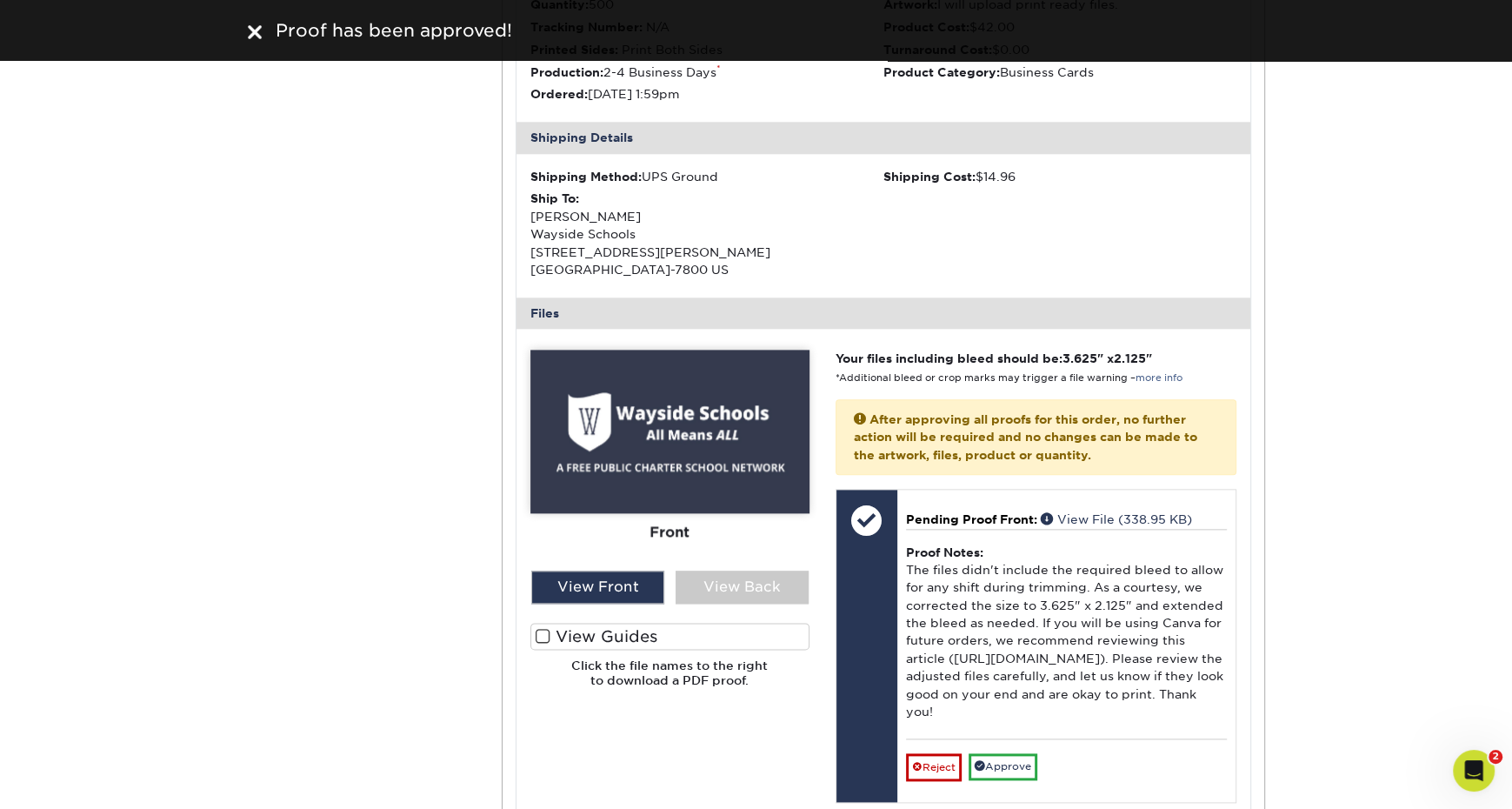
scroll to position [1784, 0]
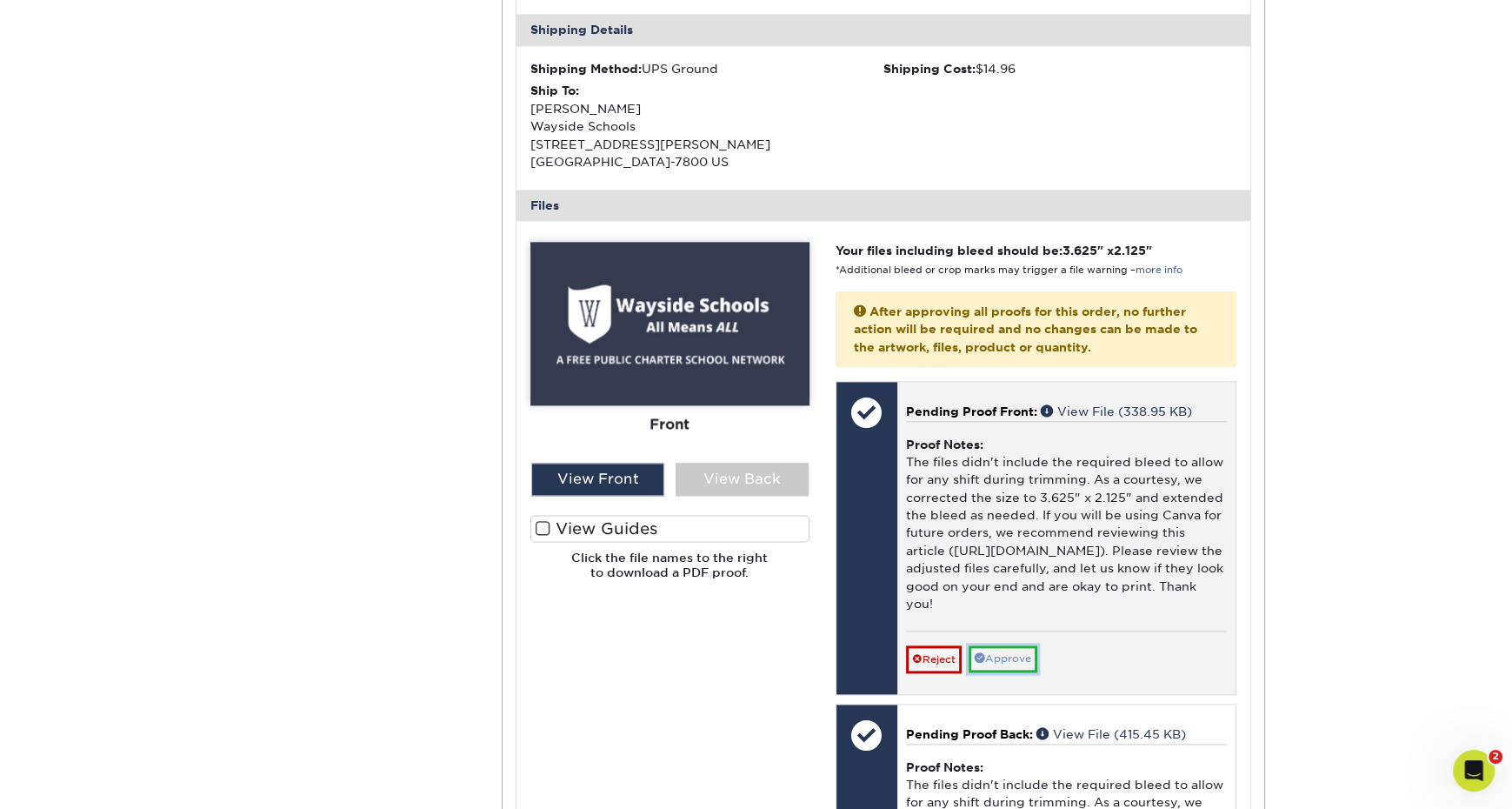
click at [1022, 649] on link "Approve" at bounding box center [1003, 658] width 69 height 27
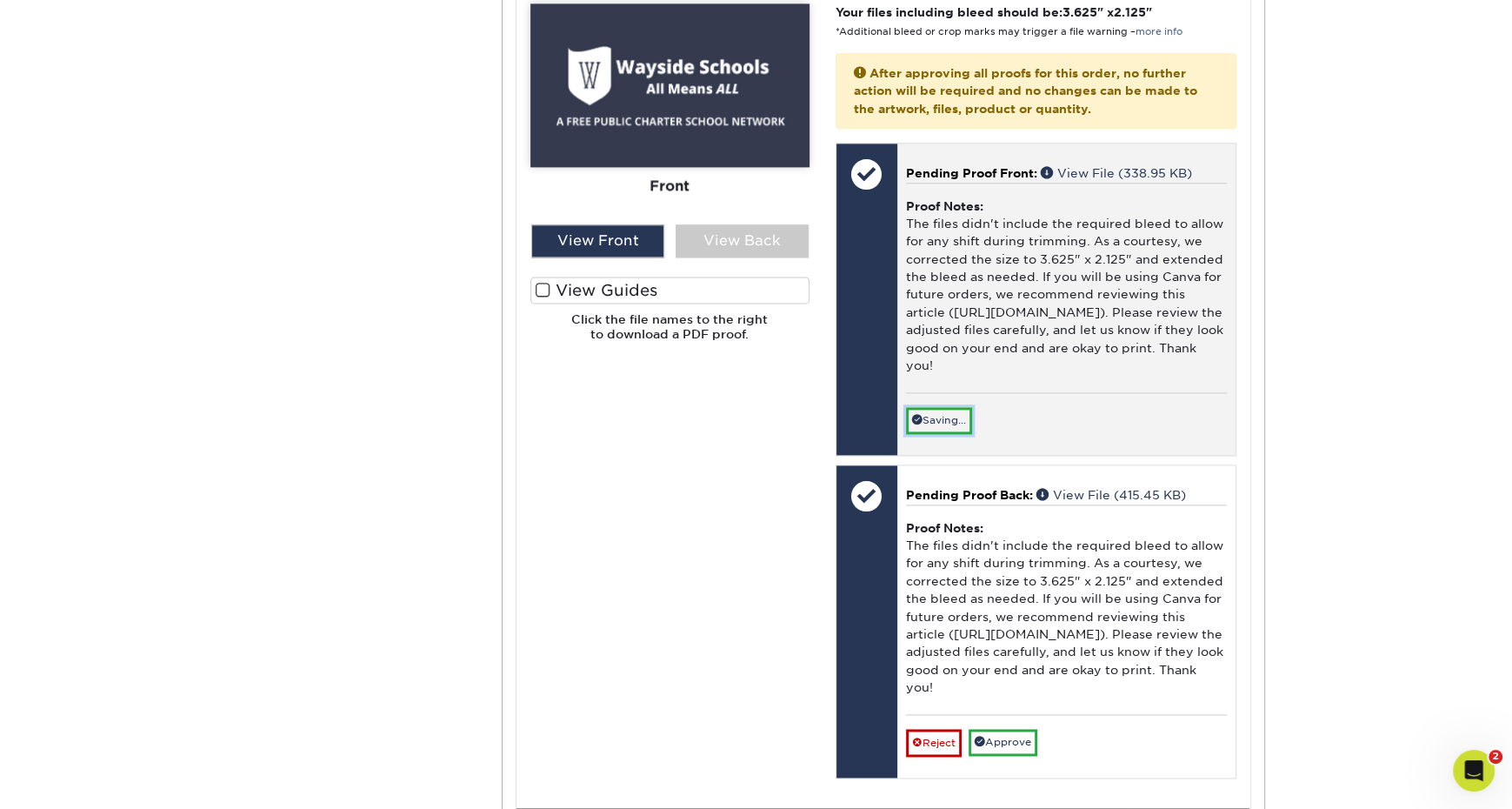
scroll to position [2048, 0]
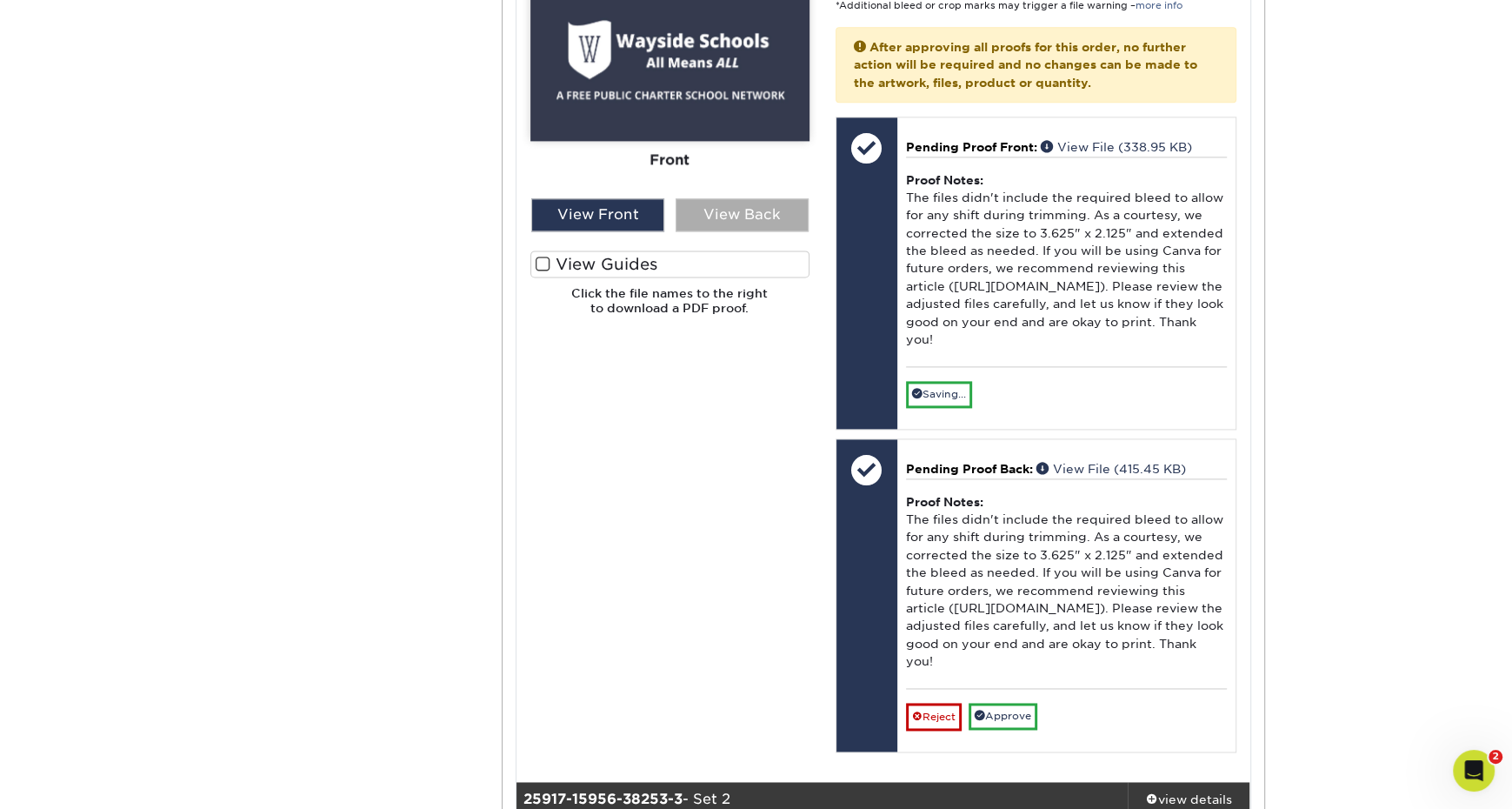
click at [757, 219] on div "View Back" at bounding box center [742, 215] width 133 height 33
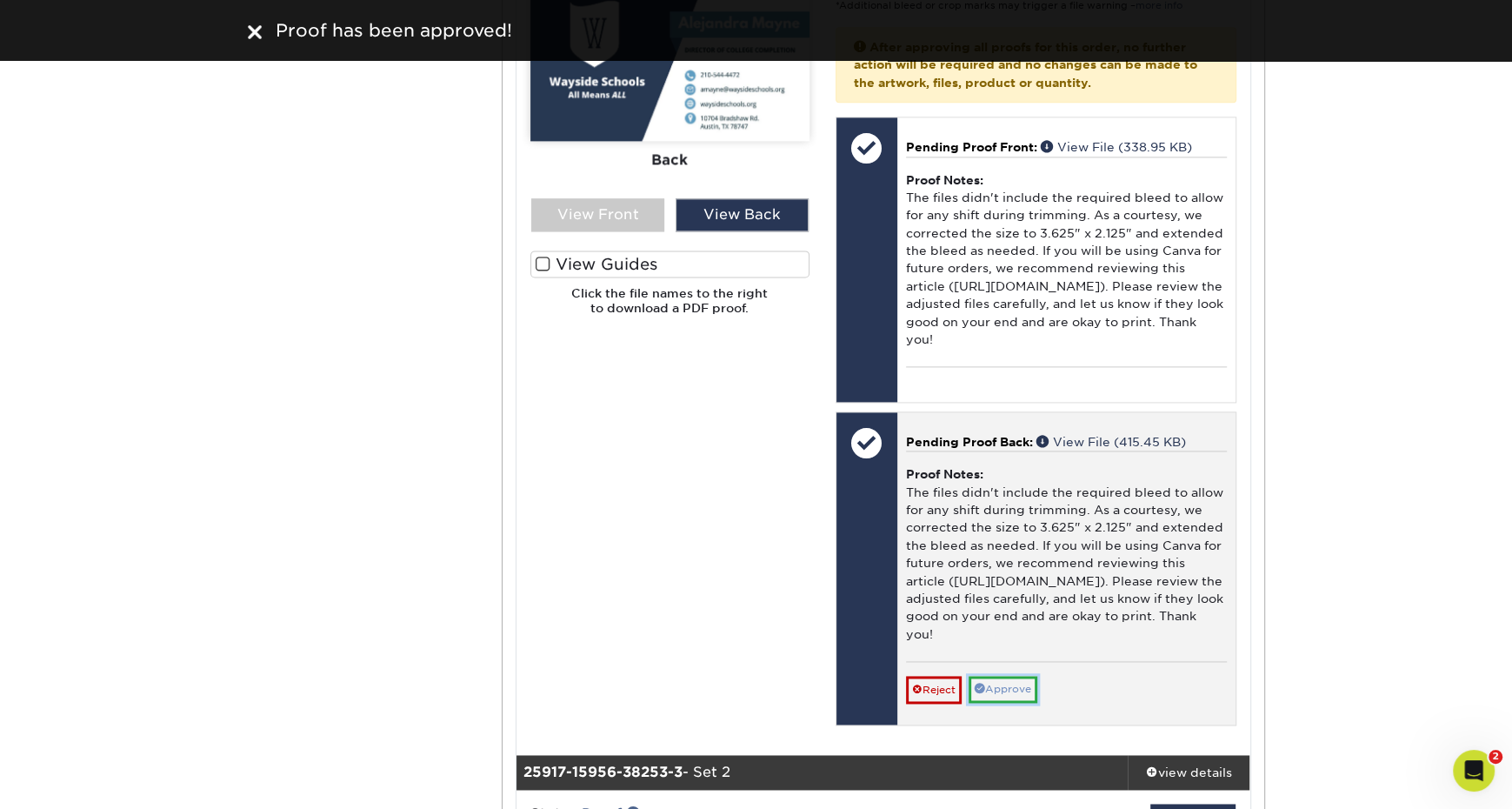
click at [1026, 679] on link "Approve" at bounding box center [1003, 689] width 69 height 27
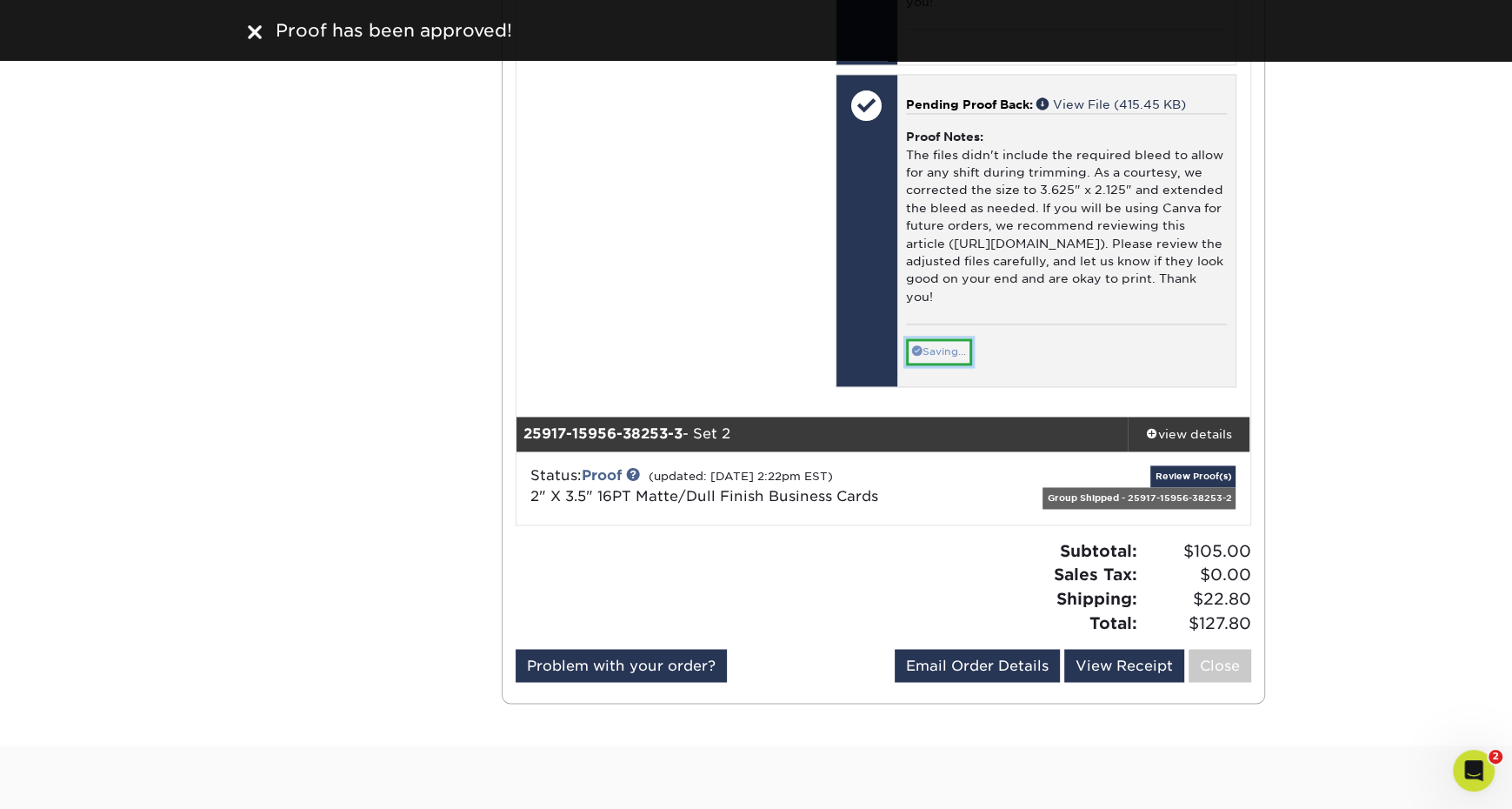
scroll to position [2467, 0]
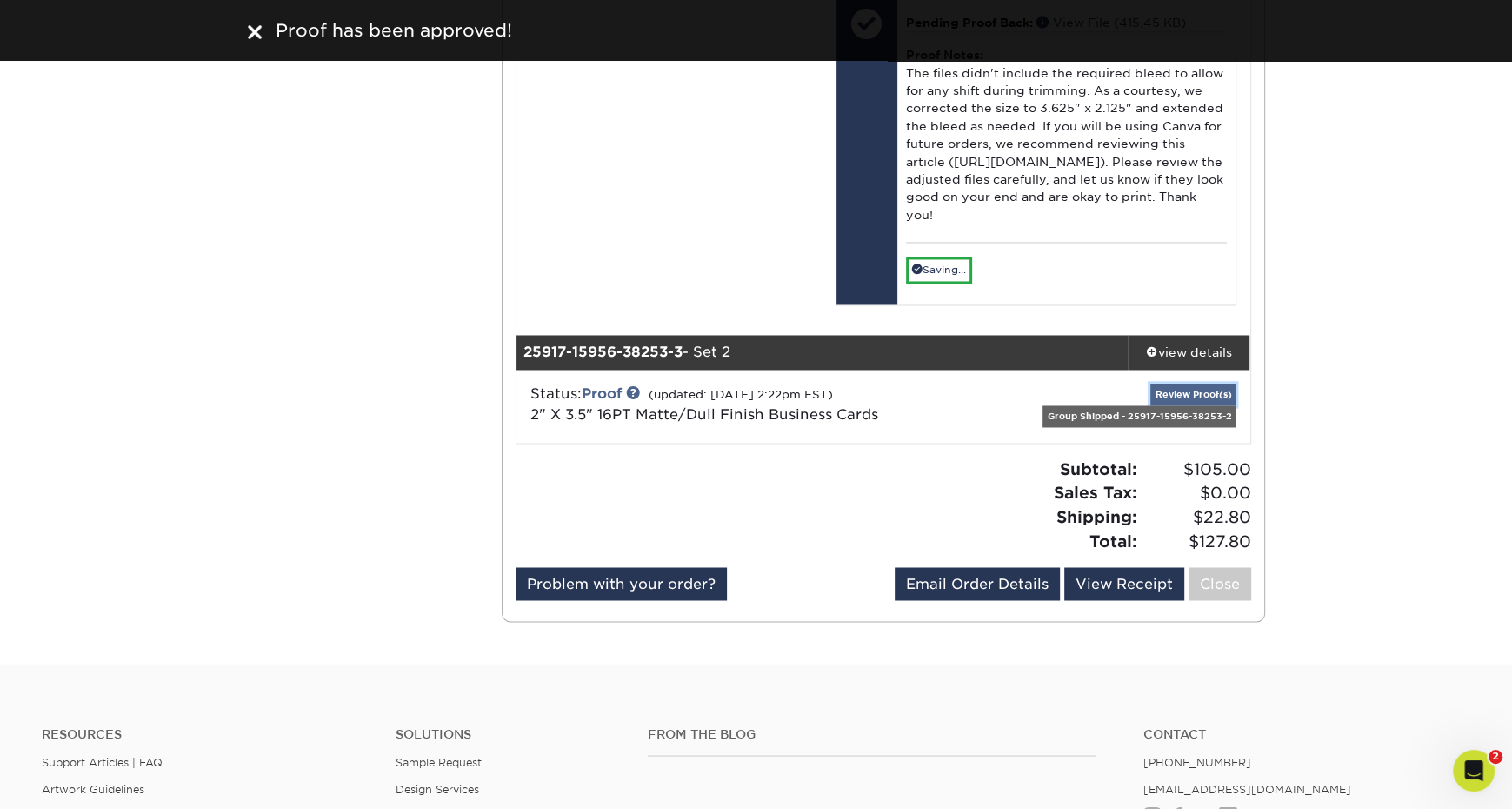
click at [1212, 389] on link "Review Proof(s)" at bounding box center [1193, 393] width 86 height 21
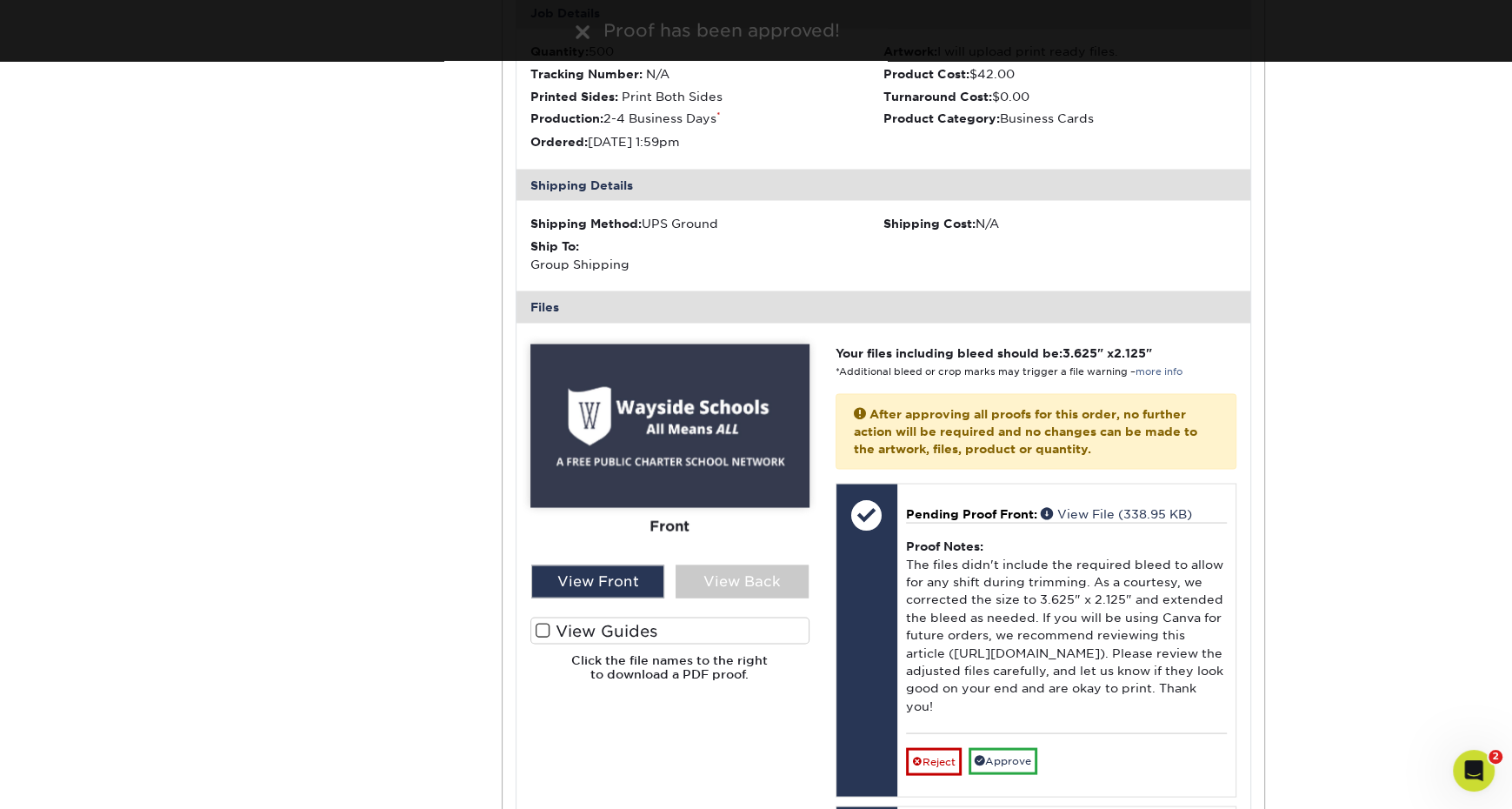
scroll to position [2958, 0]
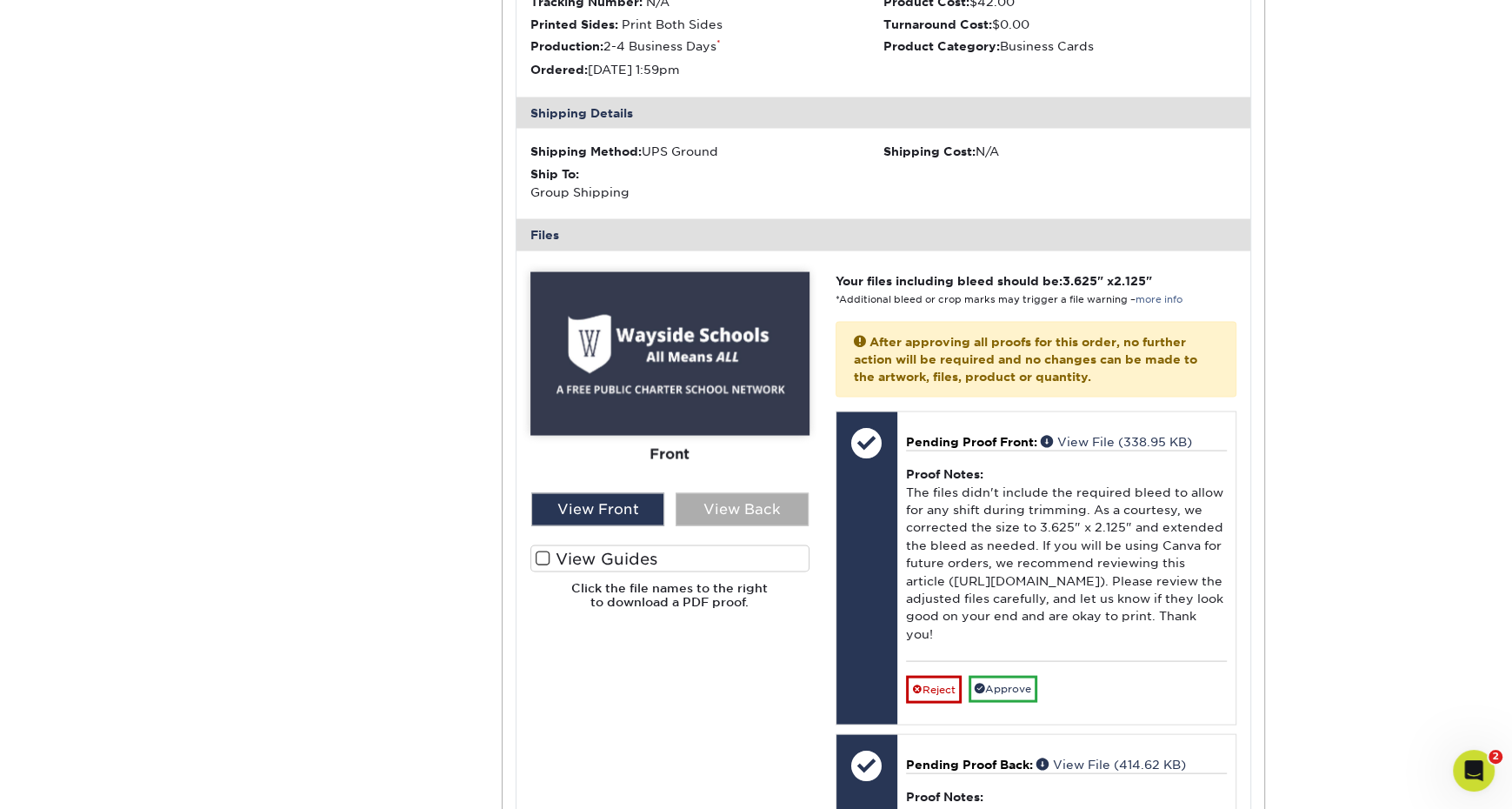
click at [753, 493] on div "View Back" at bounding box center [742, 509] width 133 height 33
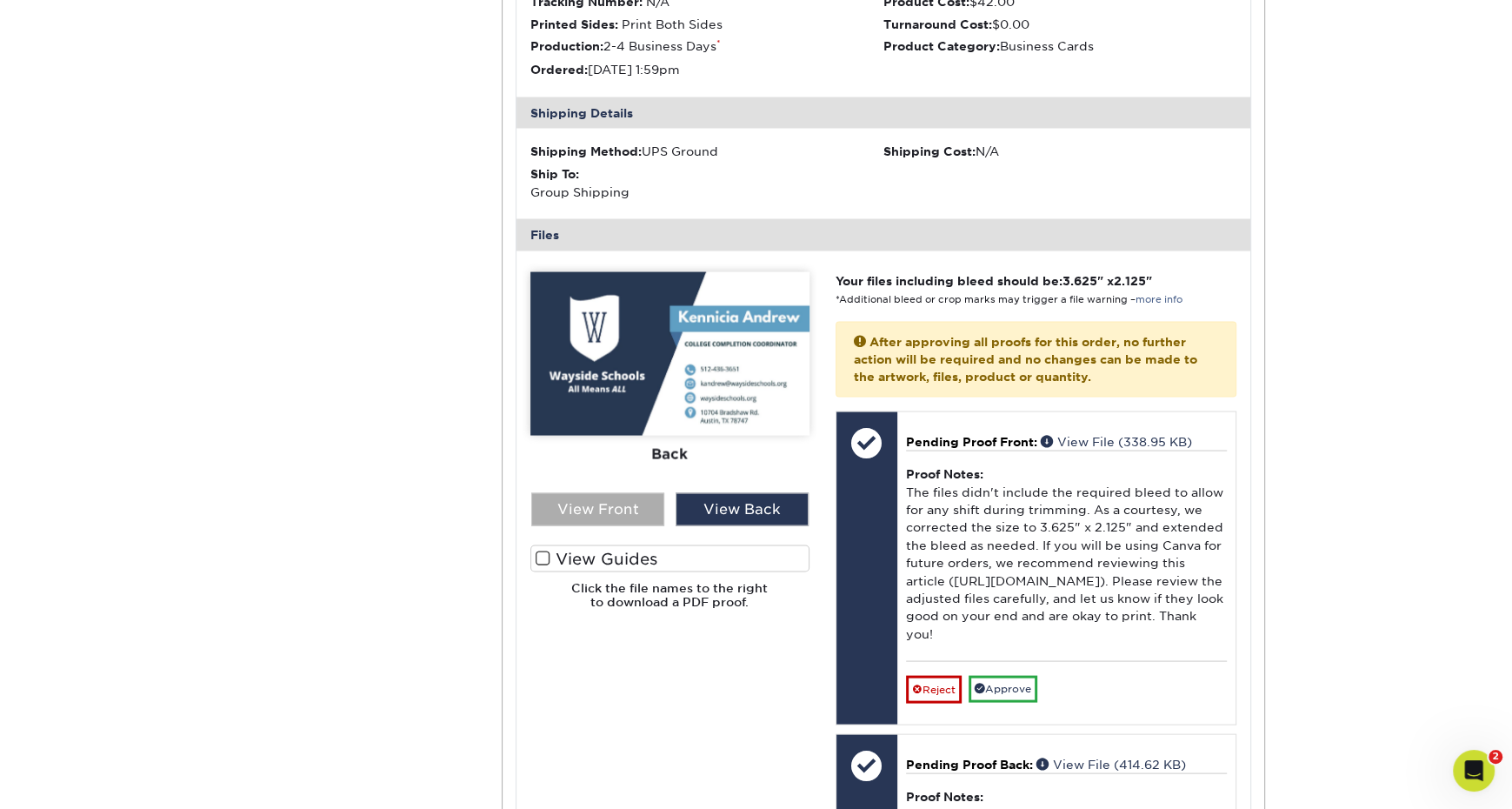
click at [593, 511] on div "View Front" at bounding box center [597, 509] width 133 height 33
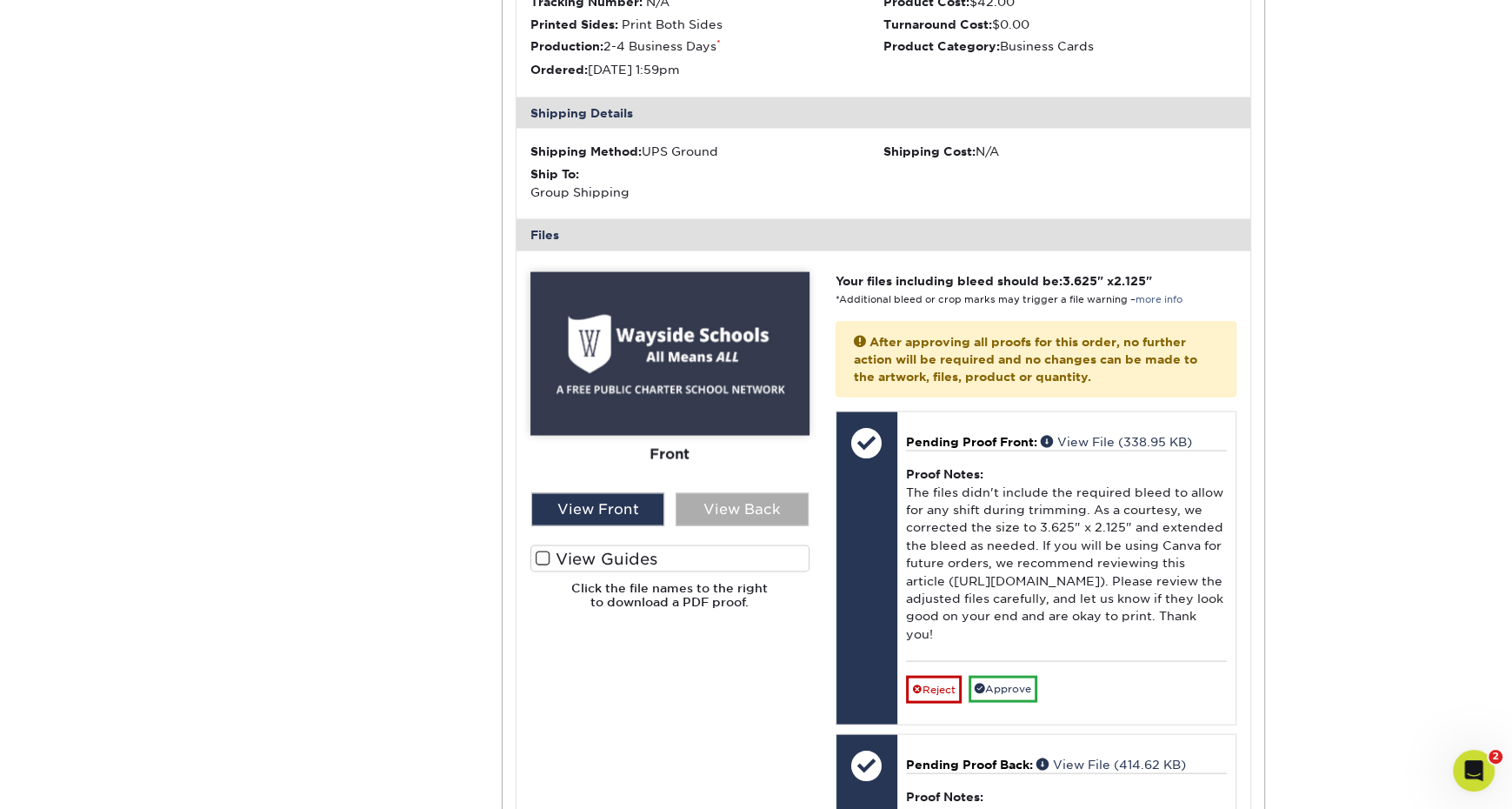
click at [732, 513] on div "View Back" at bounding box center [742, 509] width 133 height 33
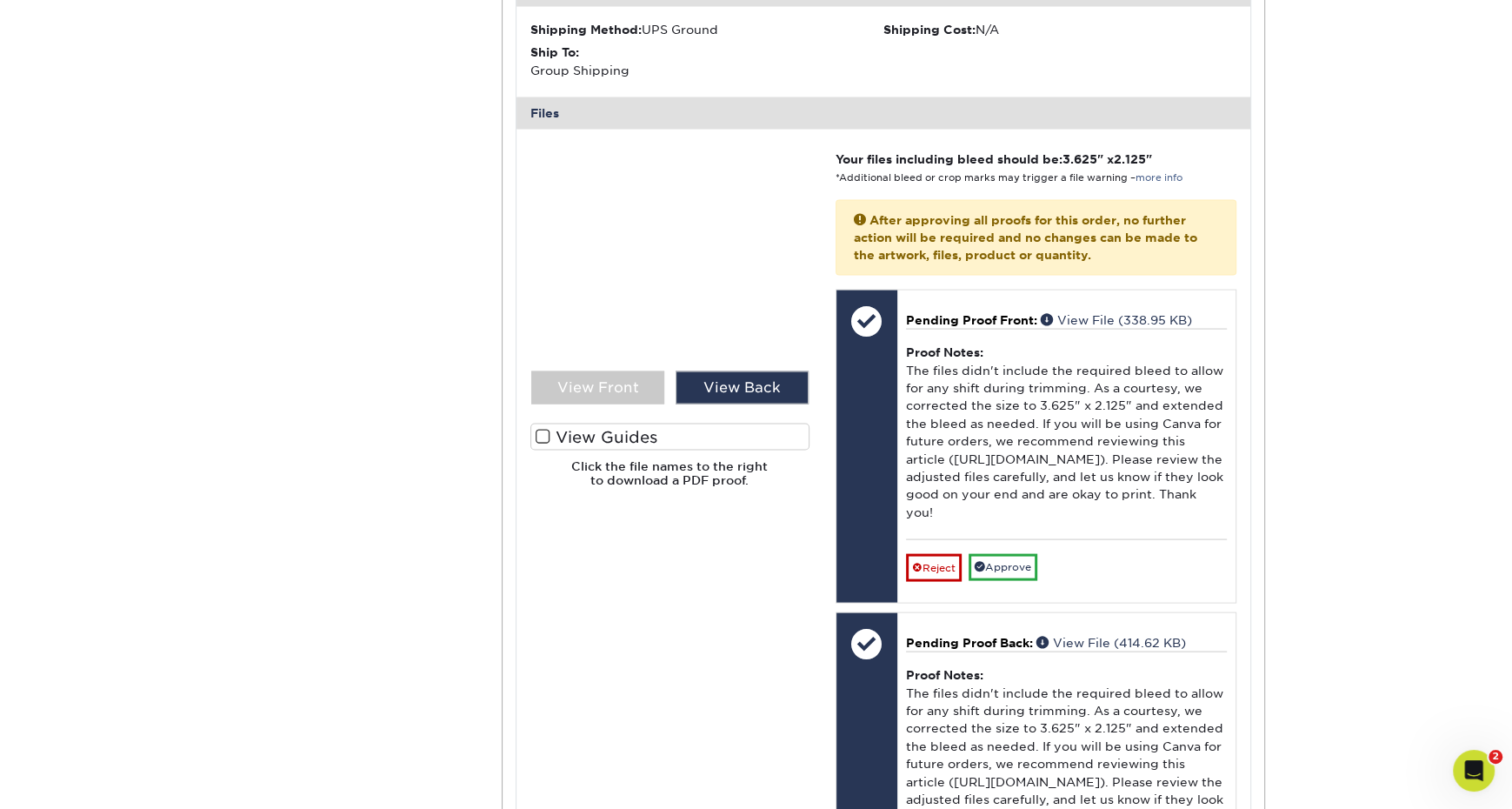
scroll to position [3190, 0]
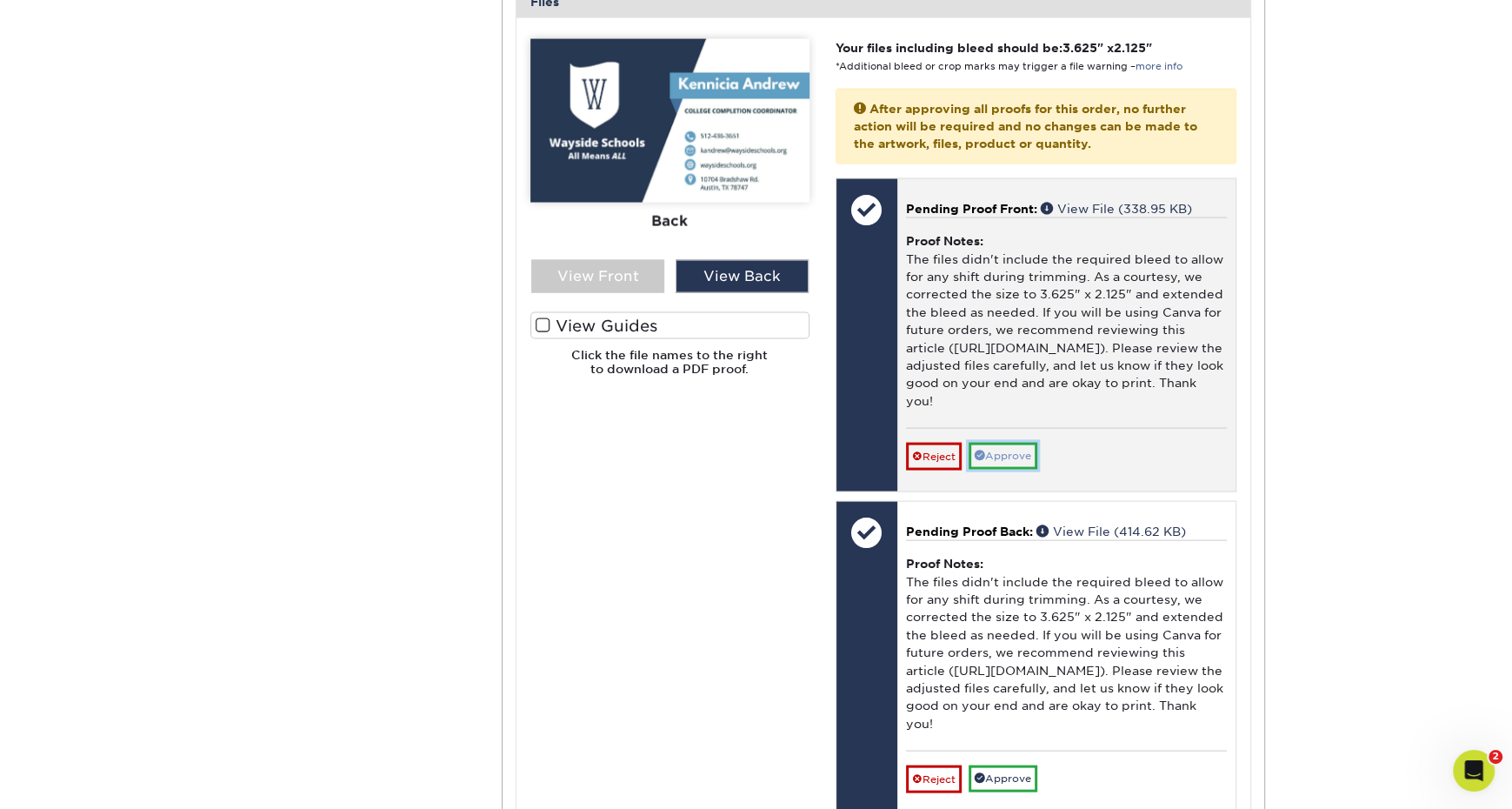
click at [1003, 443] on link "Approve" at bounding box center [1003, 456] width 69 height 27
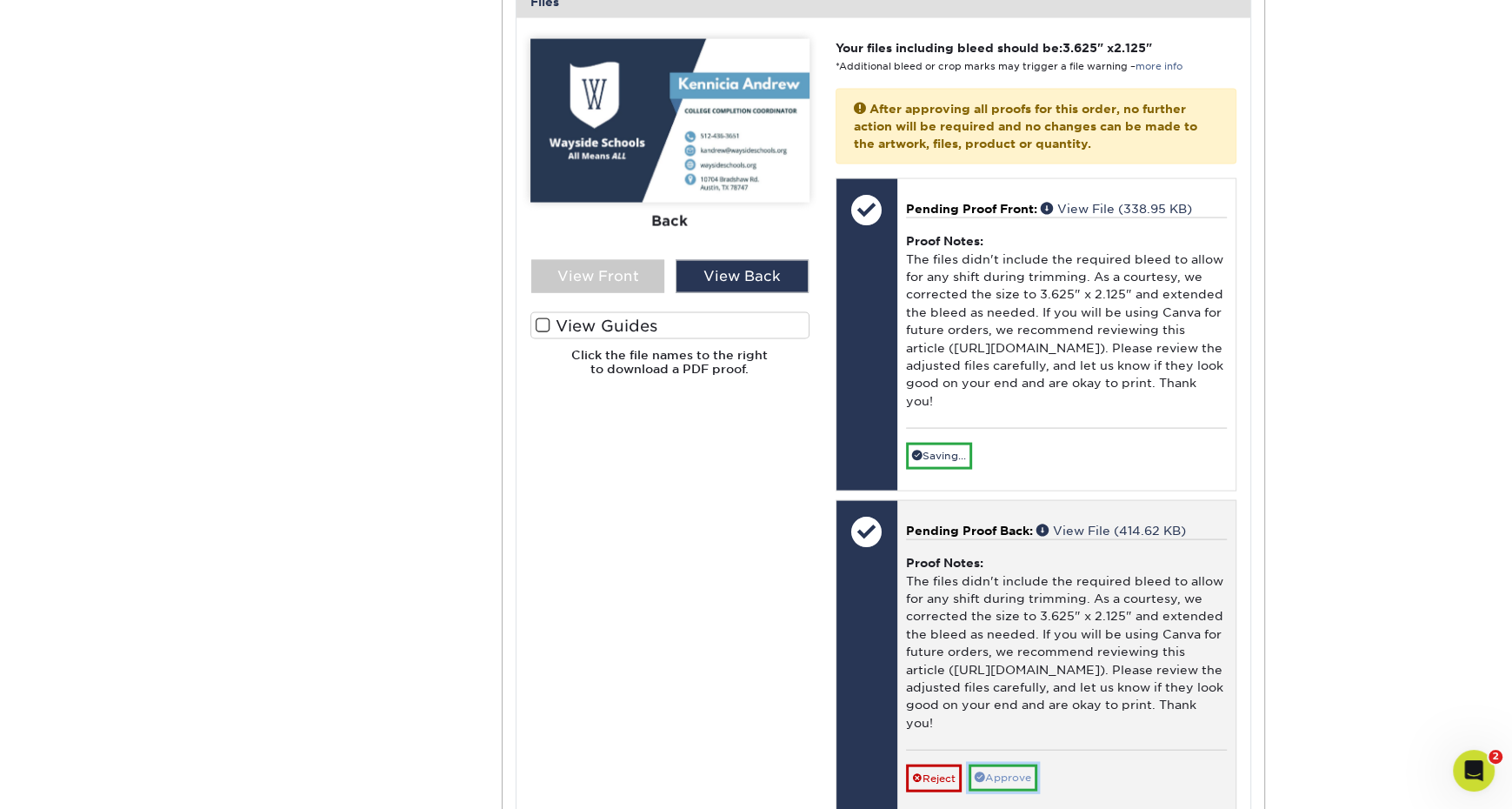
click at [1021, 764] on link "Approve" at bounding box center [1003, 777] width 69 height 27
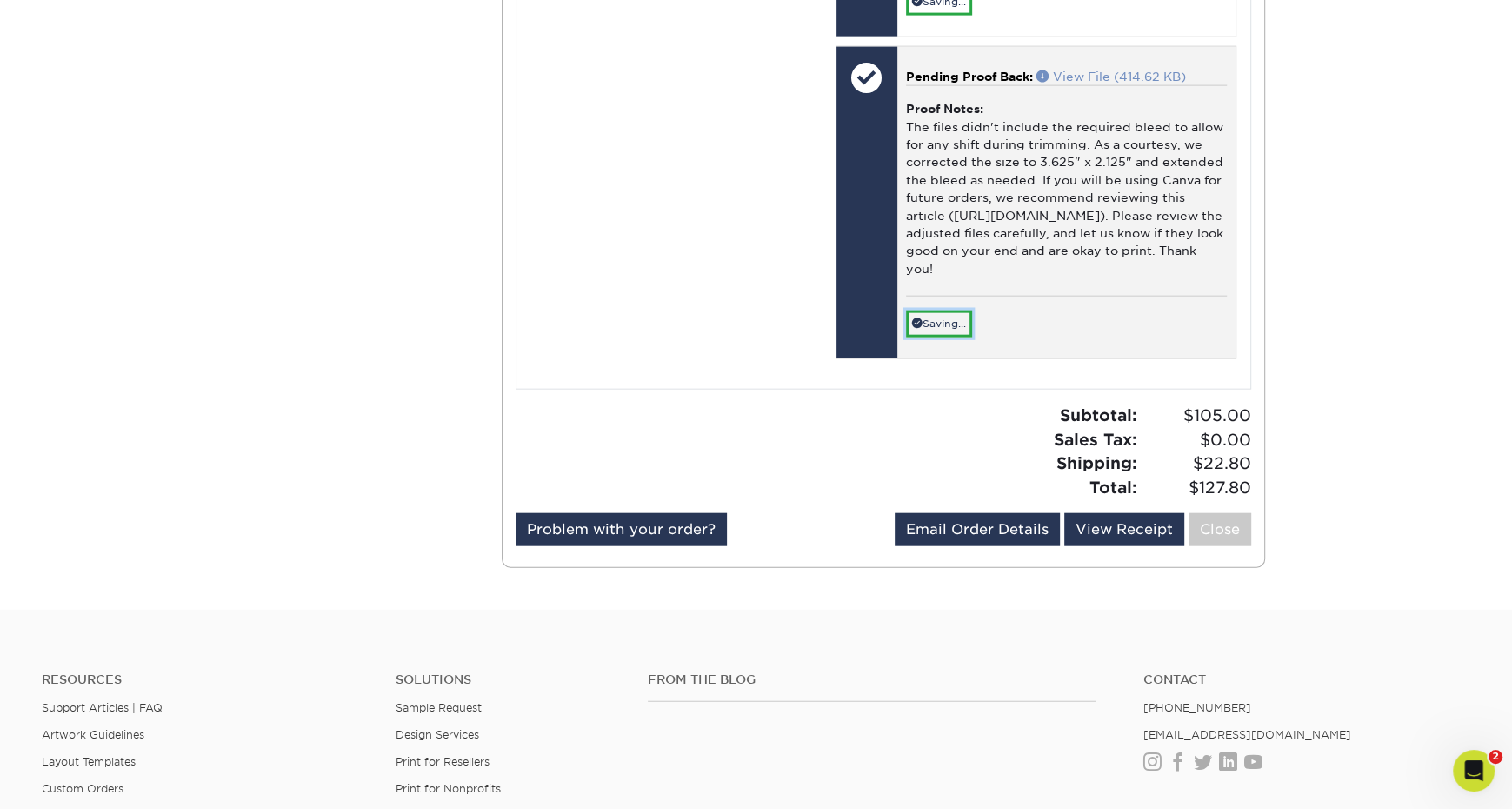
scroll to position [3796, 0]
